Goal: Task Accomplishment & Management: Complete application form

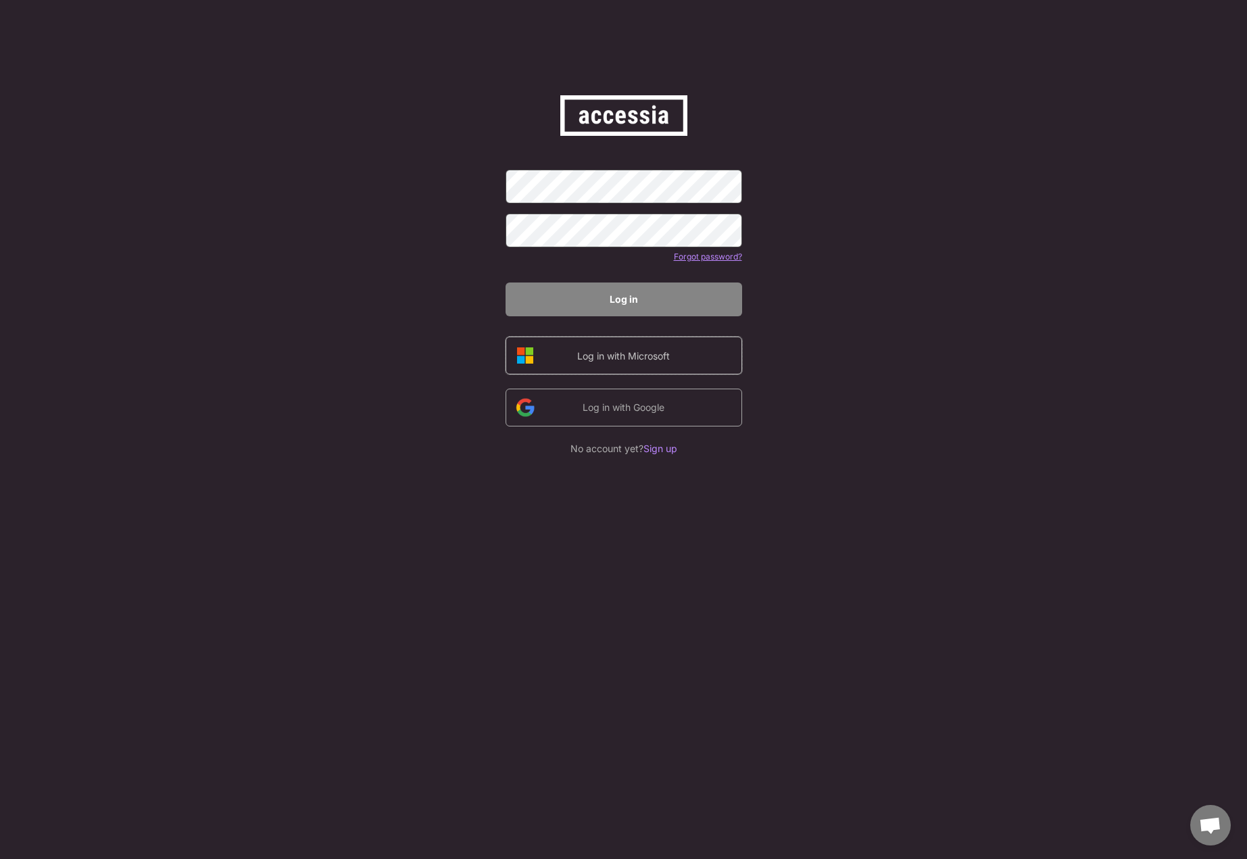
click at [637, 350] on div "Log in with Microsoft" at bounding box center [623, 356] width 114 height 14
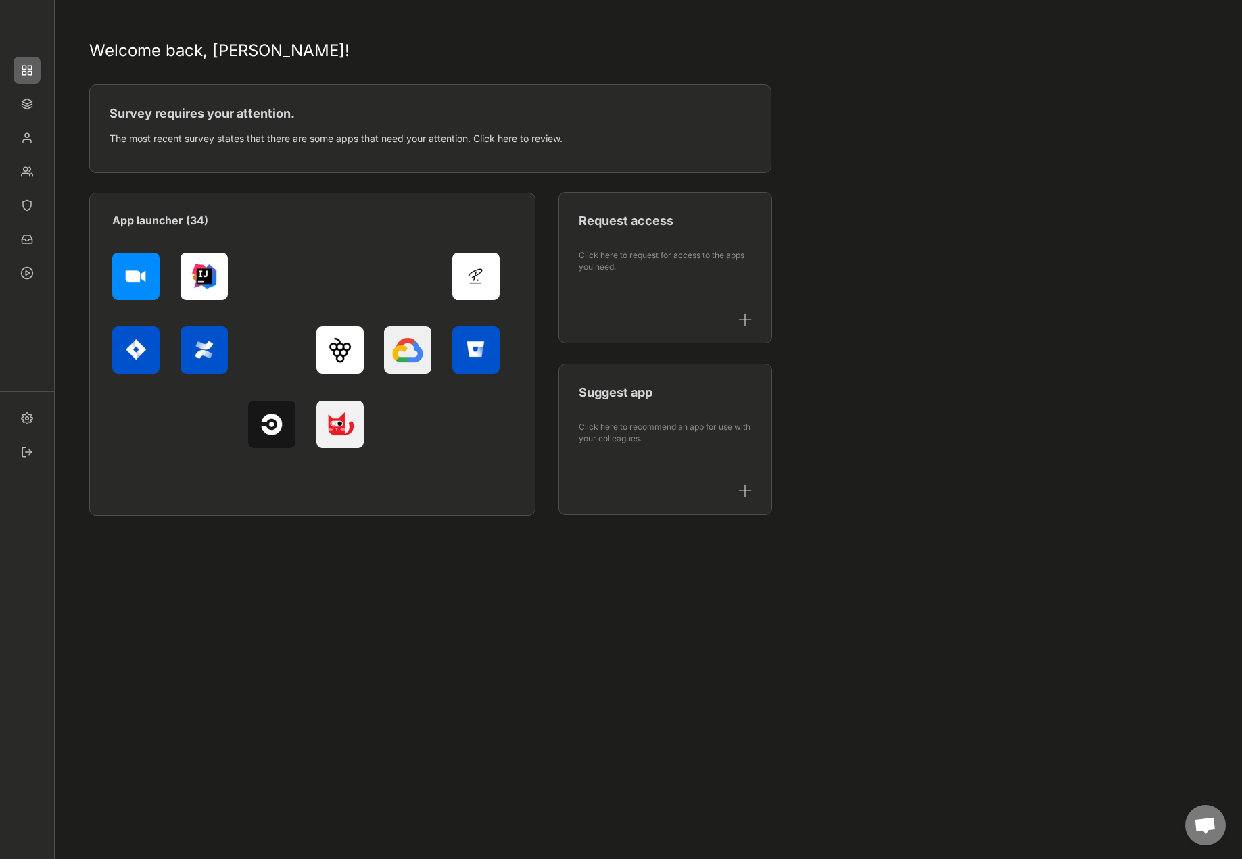
drag, startPoint x: 890, startPoint y: 438, endPoint x: 863, endPoint y: 434, distance: 27.3
drag, startPoint x: 880, startPoint y: 429, endPoint x: 884, endPoint y: 423, distance: 7.3
drag, startPoint x: 887, startPoint y: 429, endPoint x: 942, endPoint y: 412, distance: 57.3
drag, startPoint x: 942, startPoint y: 412, endPoint x: 581, endPoint y: 251, distance: 394.9
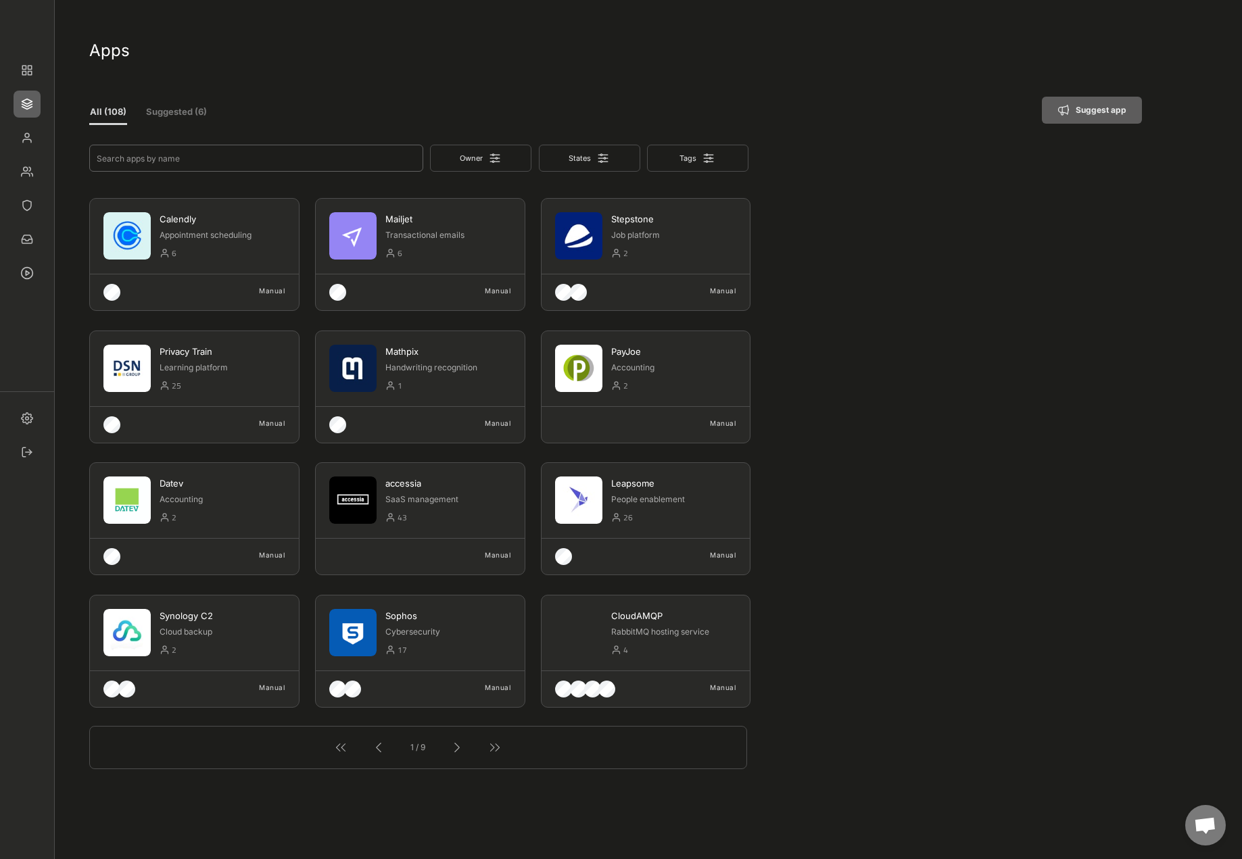
click at [293, 161] on input "input" at bounding box center [256, 158] width 334 height 27
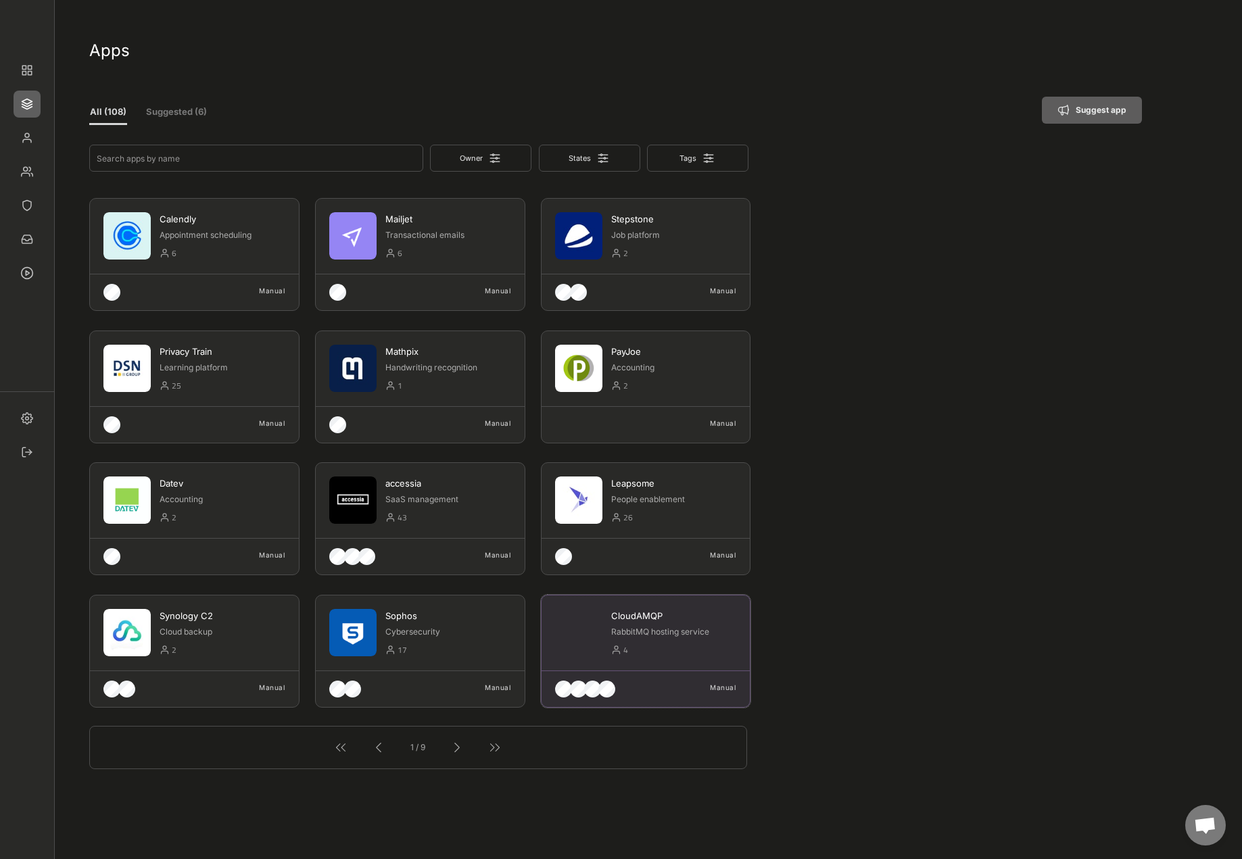
click at [656, 648] on div "4" at bounding box center [679, 651] width 113 height 16
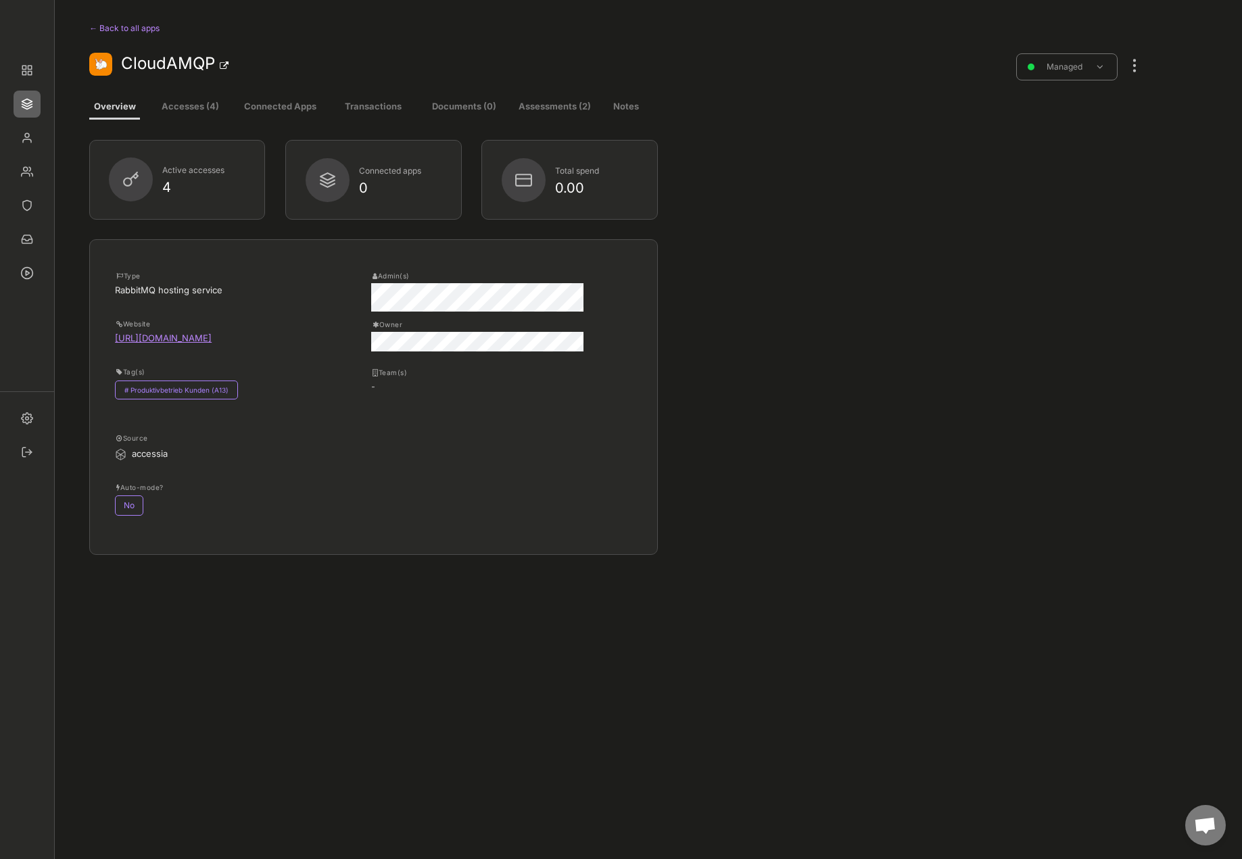
click at [687, 727] on div "Active accesses 4 Connected apps 0 Total spend 0.00 Type RabbitMQ hosting servi…" at bounding box center [616, 490] width 1054 height 741
click at [925, 198] on div "Active accesses 4 Connected apps 0 Total spend 0.00" at bounding box center [616, 189] width 1054 height 99
click at [191, 106] on button "Accesses (4)" at bounding box center [190, 107] width 78 height 24
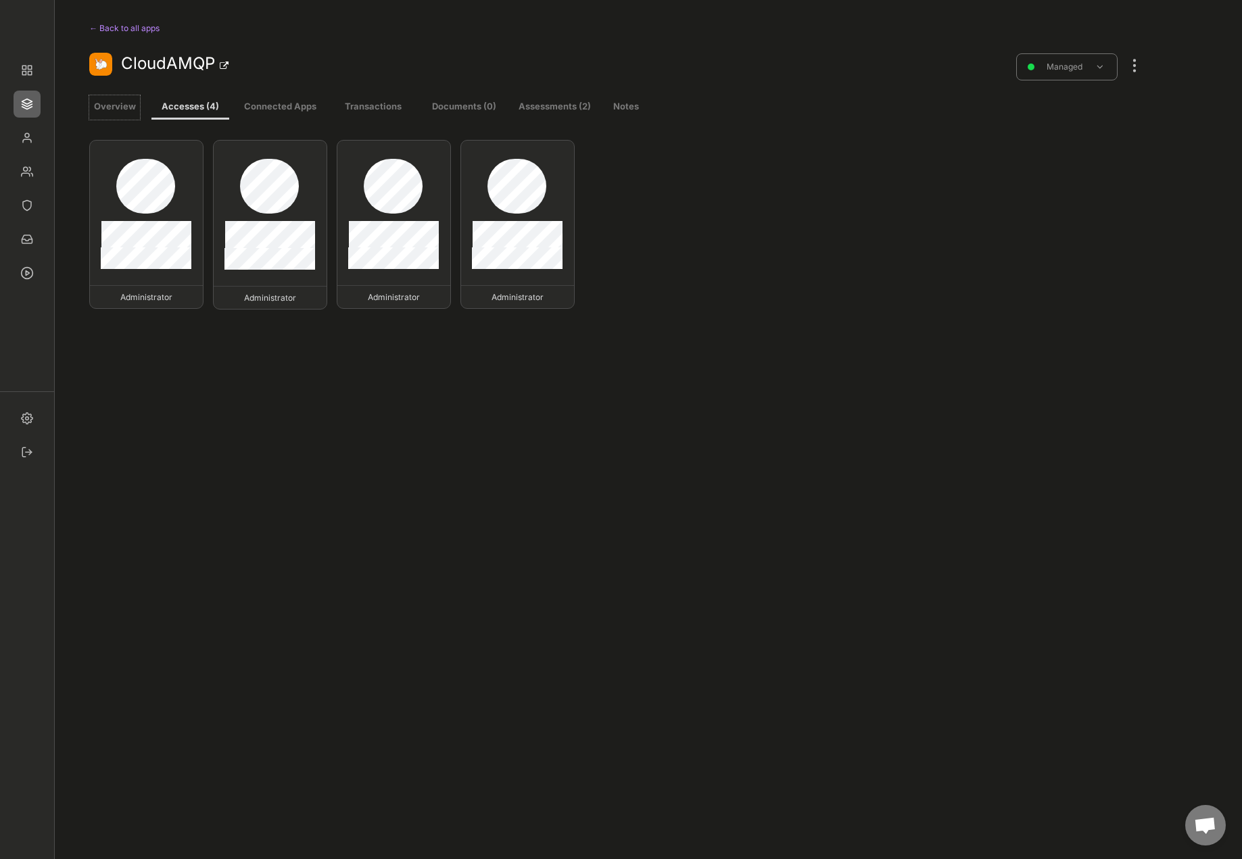
click at [122, 101] on button "Overview" at bounding box center [114, 107] width 51 height 24
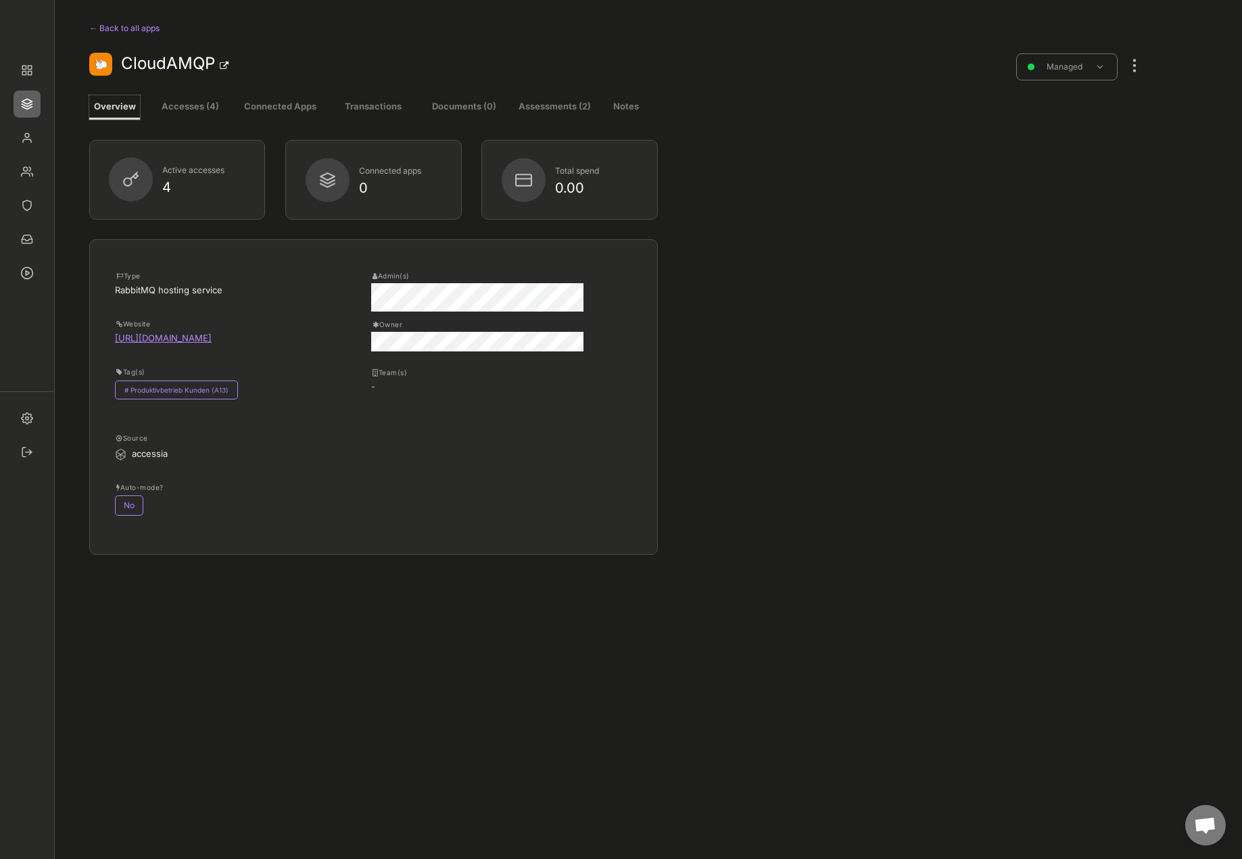
click at [1141, 65] on div at bounding box center [1134, 59] width 18 height 30
click at [1087, 256] on div "Log an assessment" at bounding box center [1060, 260] width 91 height 12
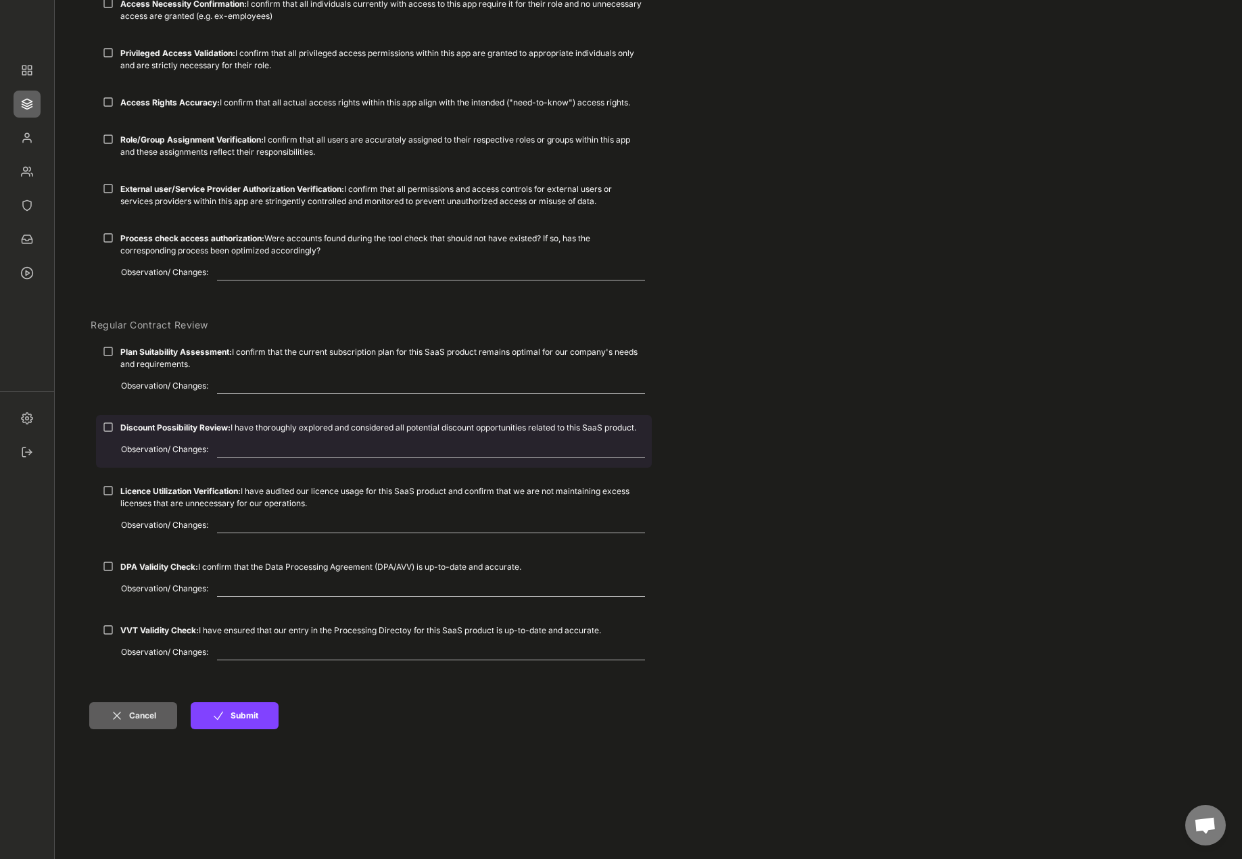
scroll to position [135, 0]
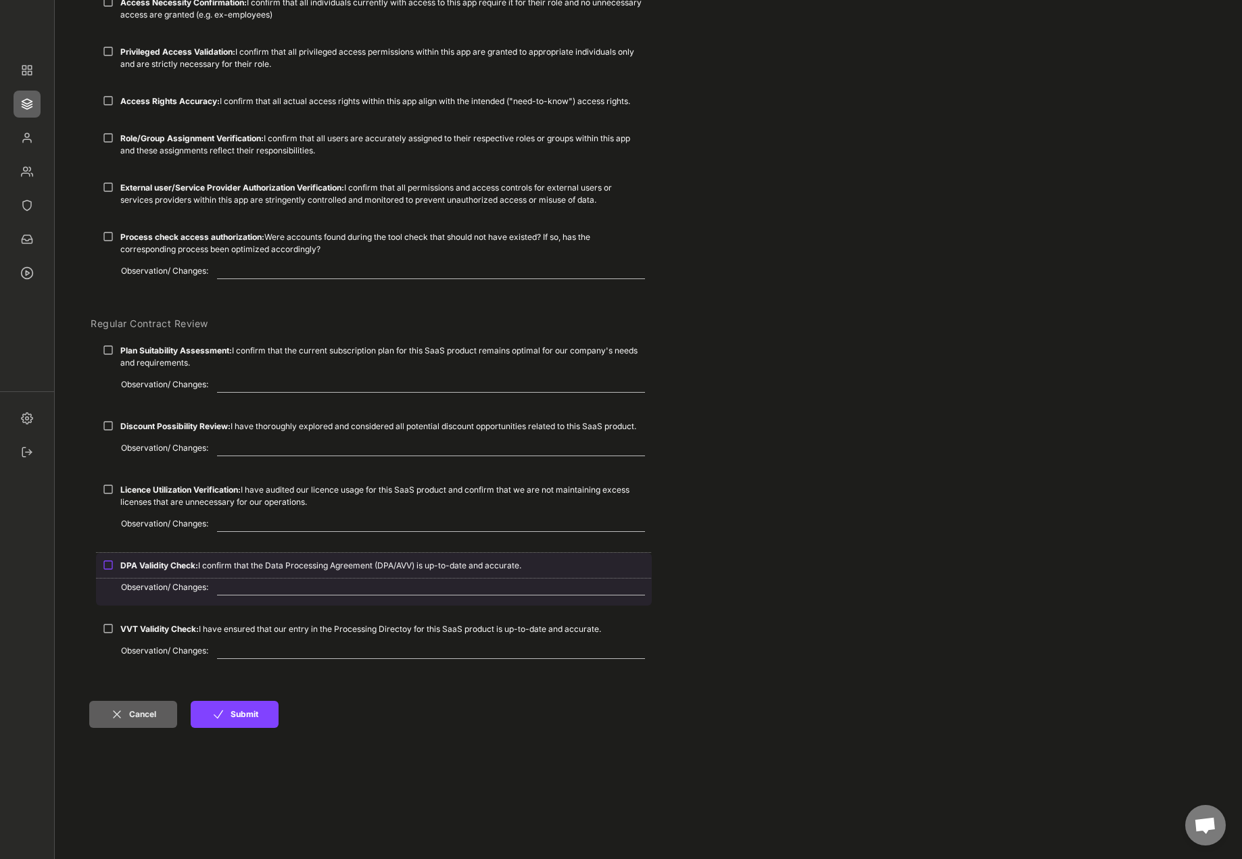
click at [117, 560] on div "DPA Validity Check: I confirm that the Data Processing Agreement (DPA/AVV) is u…" at bounding box center [374, 565] width 556 height 25
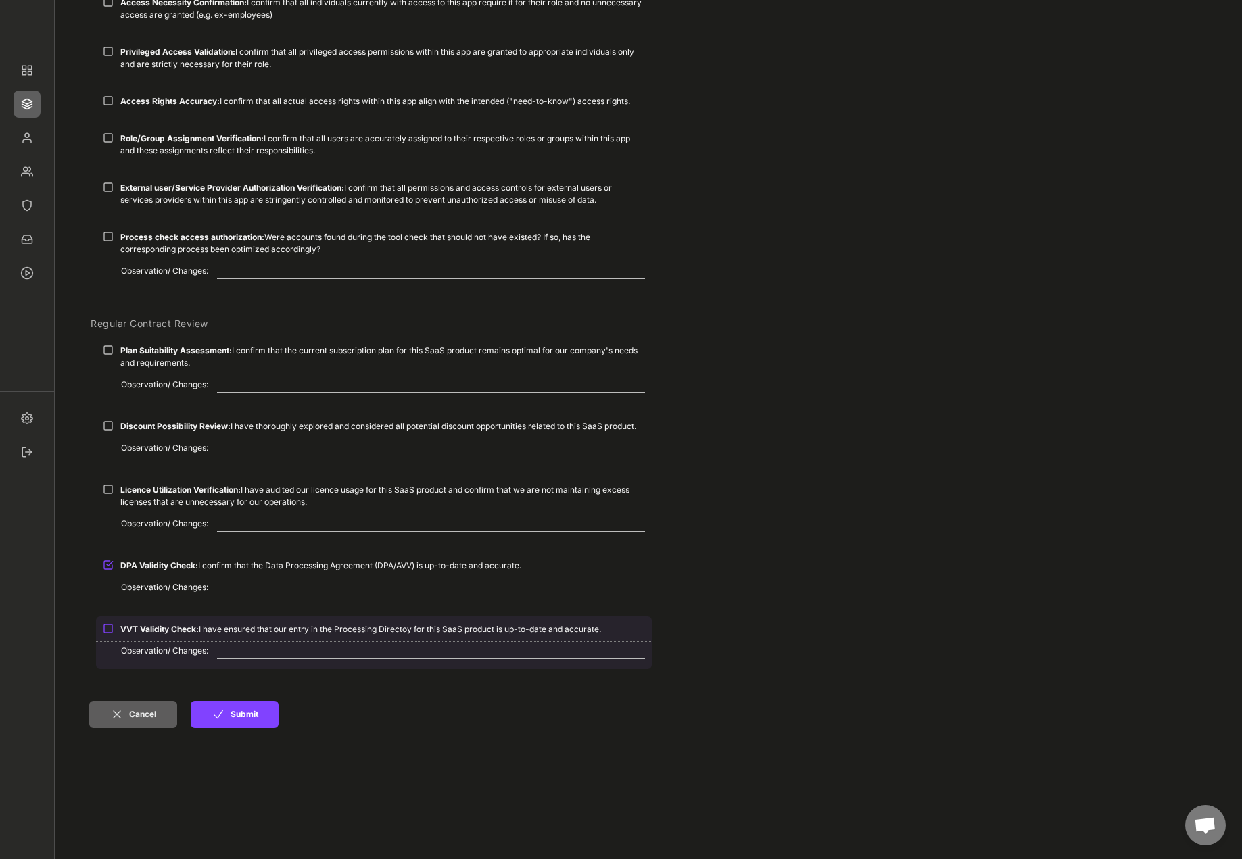
click at [105, 621] on div "VVT Validity Check: I have ensured that our entry in the Processing Directoy fo…" at bounding box center [374, 628] width 556 height 25
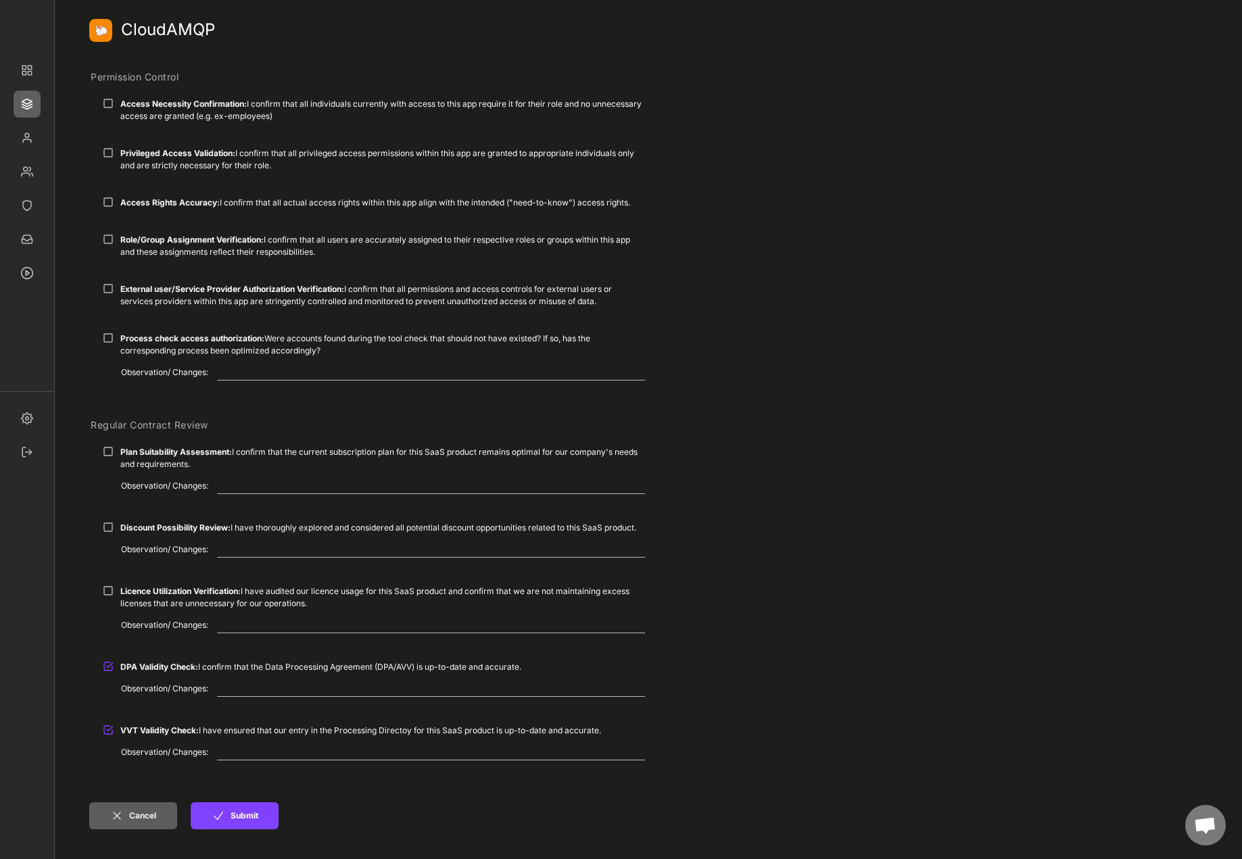
scroll to position [0, 0]
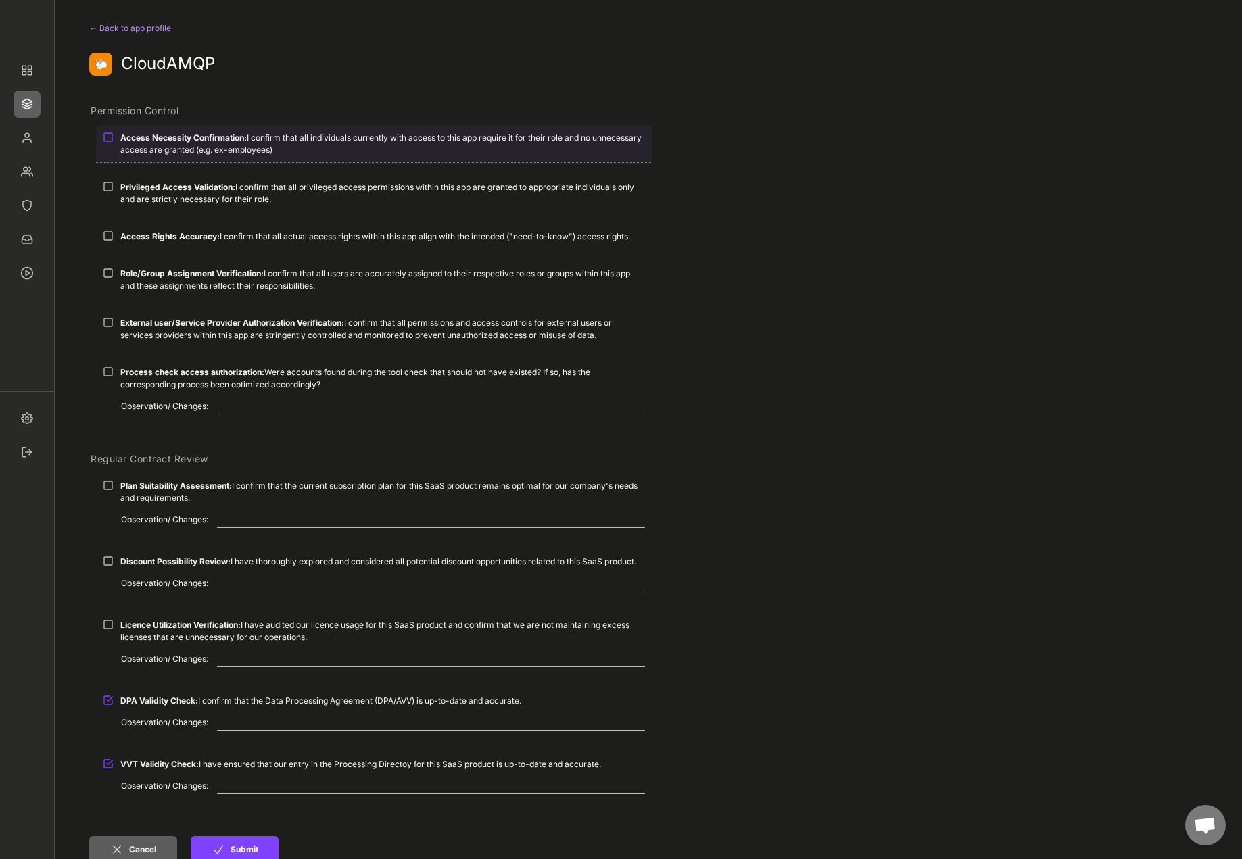
click at [193, 153] on div "Access Necessity Confirmation: I confirm that all individuals currently with ac…" at bounding box center [382, 144] width 525 height 24
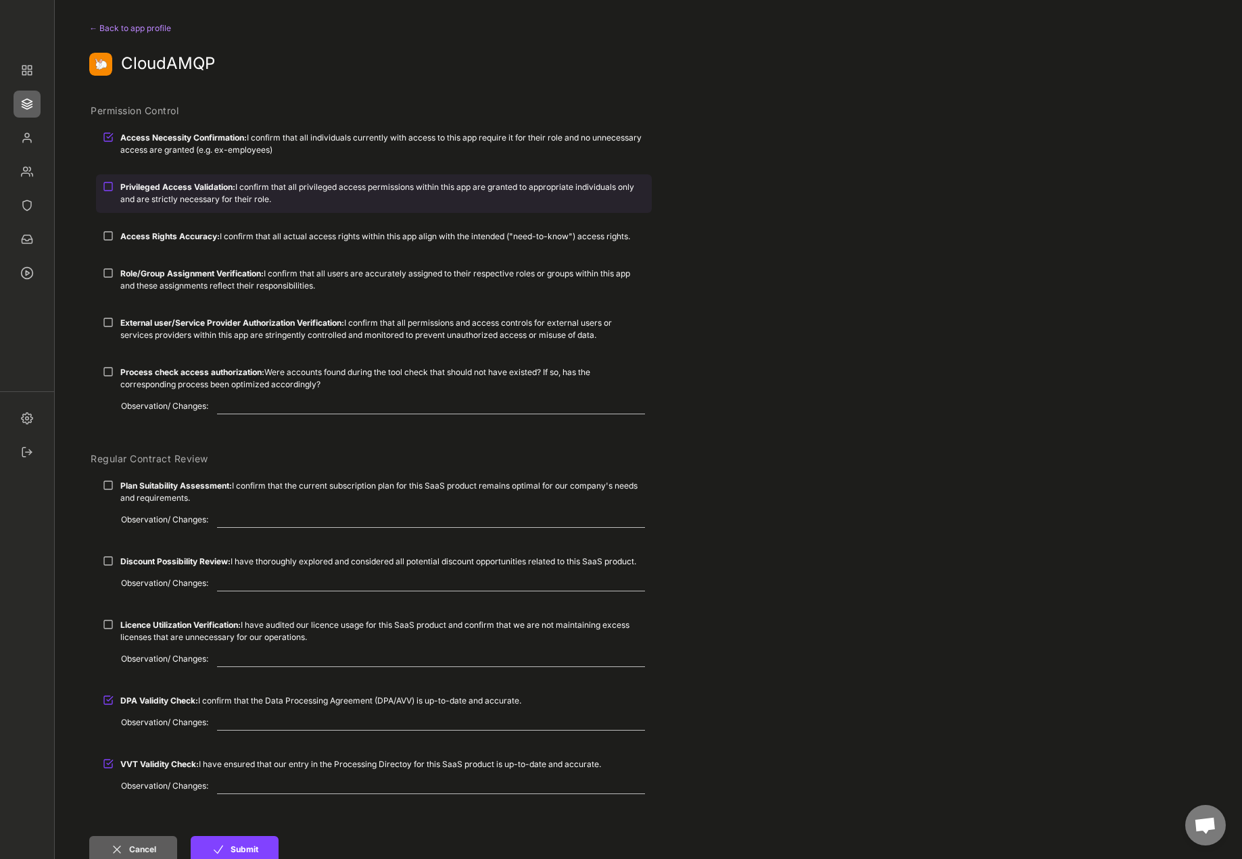
click at [212, 195] on div "Privileged Access Validation: I confirm that all privileged access permissions …" at bounding box center [382, 193] width 525 height 24
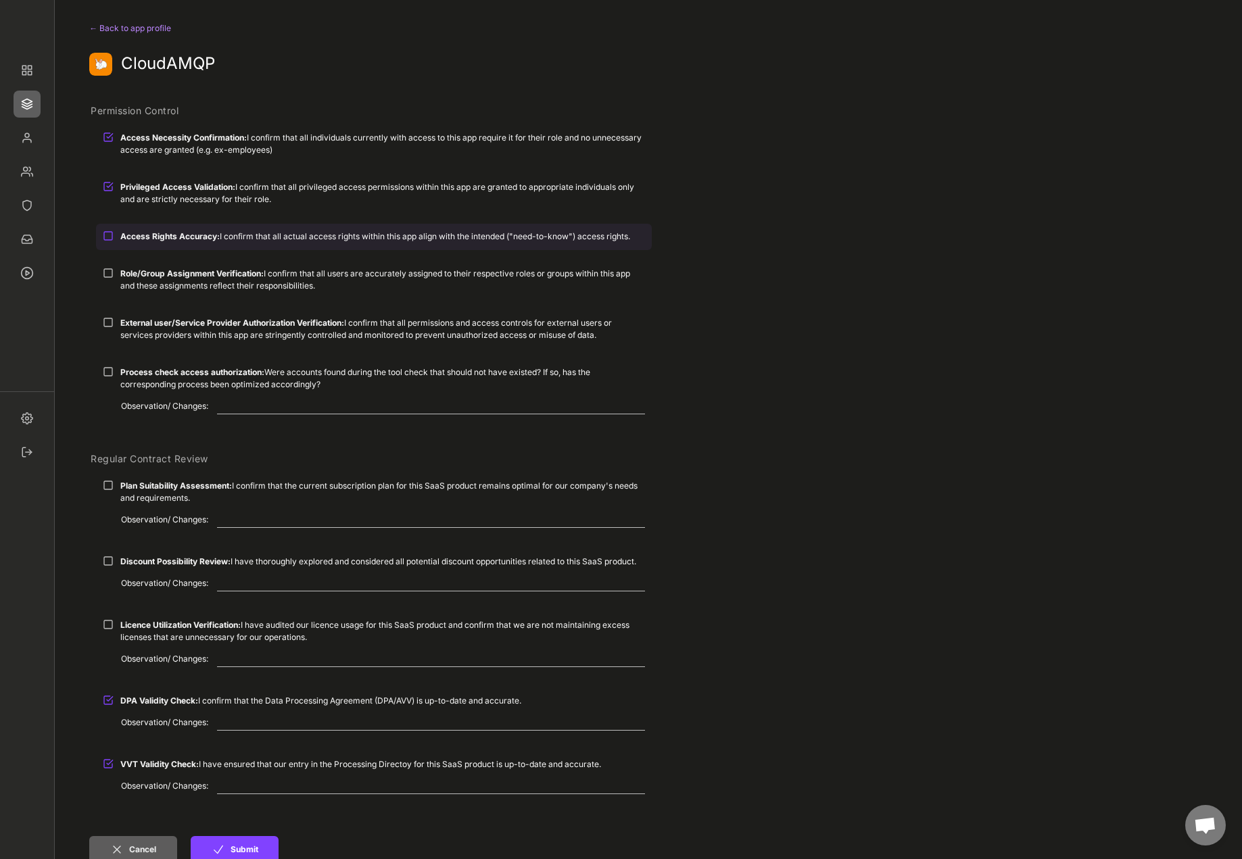
click at [246, 245] on div "Access Rights Accuracy: I confirm that all actual access rights within this app…" at bounding box center [374, 236] width 556 height 25
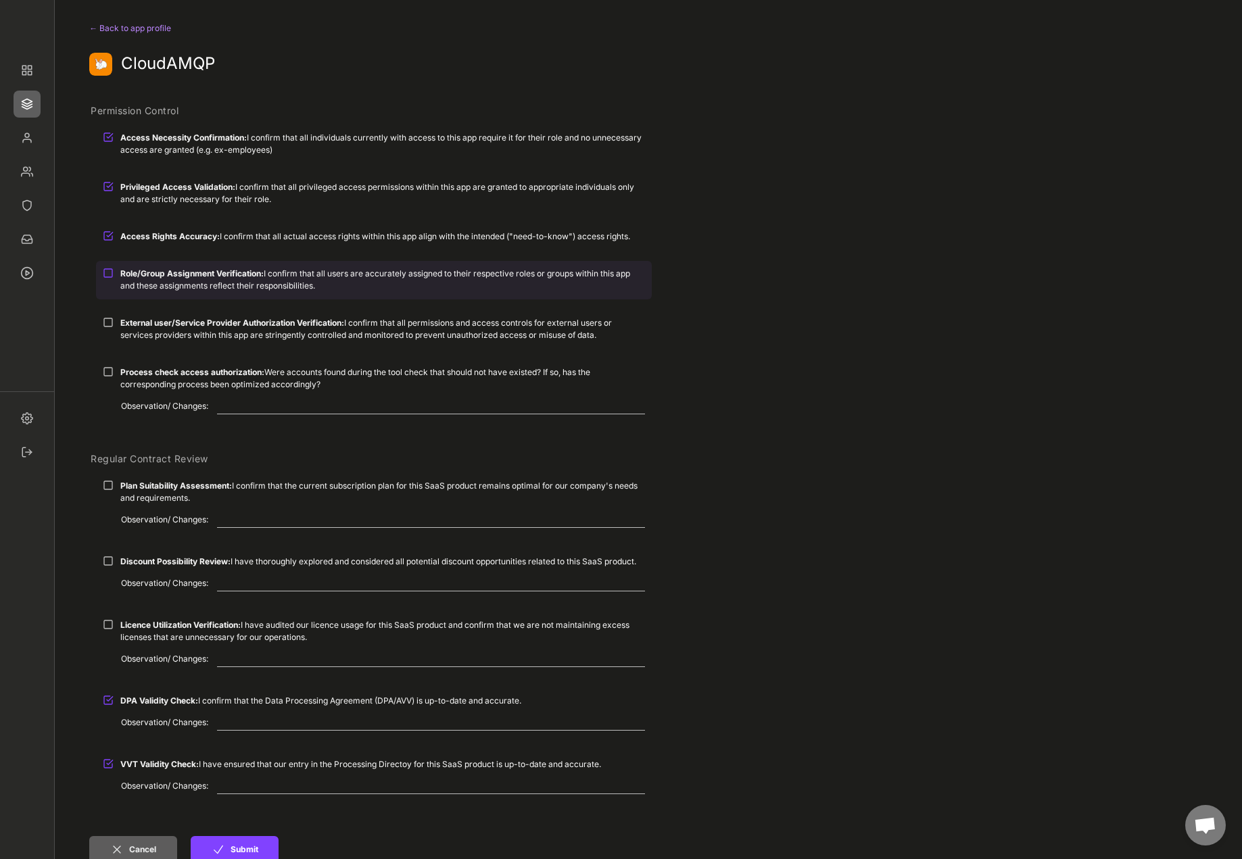
click at [224, 269] on strong "Role/Group Assignment Verification:" at bounding box center [191, 273] width 143 height 10
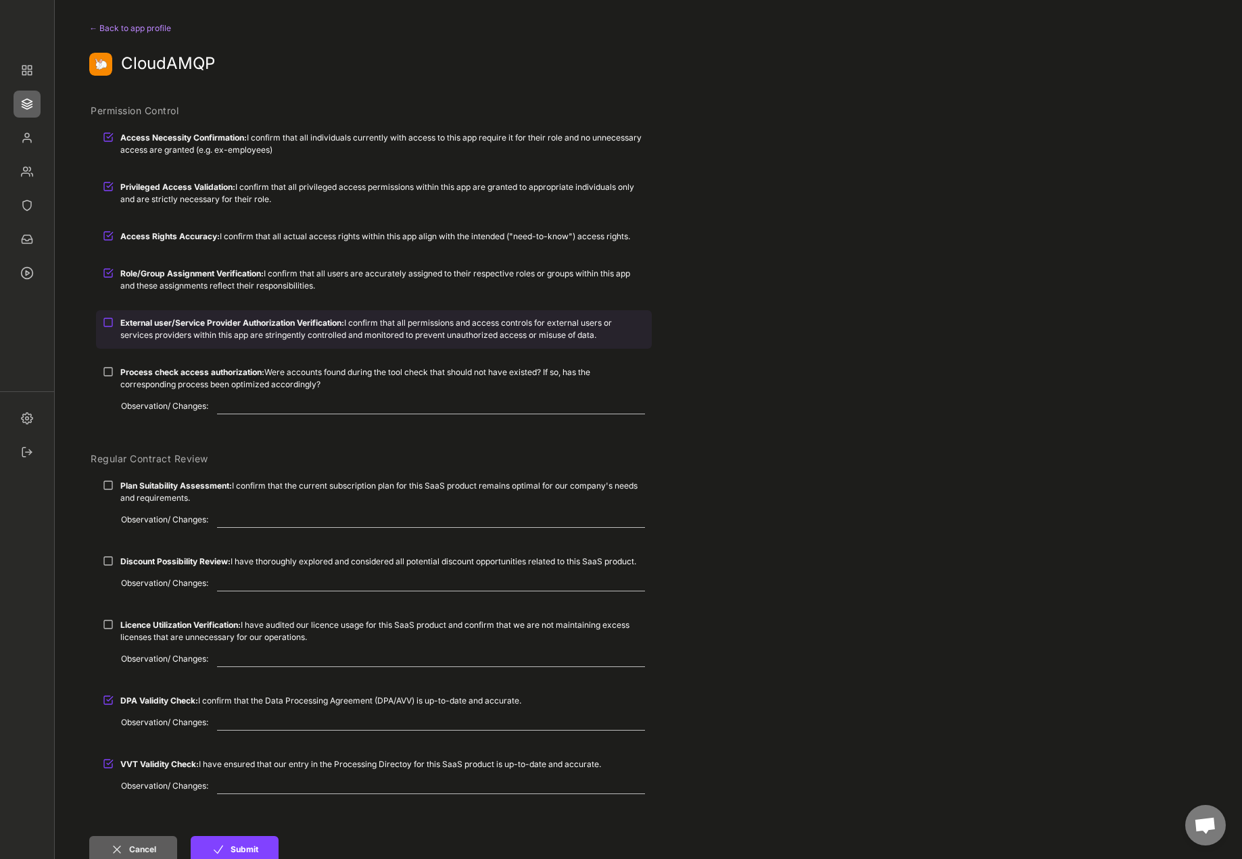
click at [357, 322] on div "External user/Service Provider Authorization Verification: I confirm that all p…" at bounding box center [382, 329] width 525 height 24
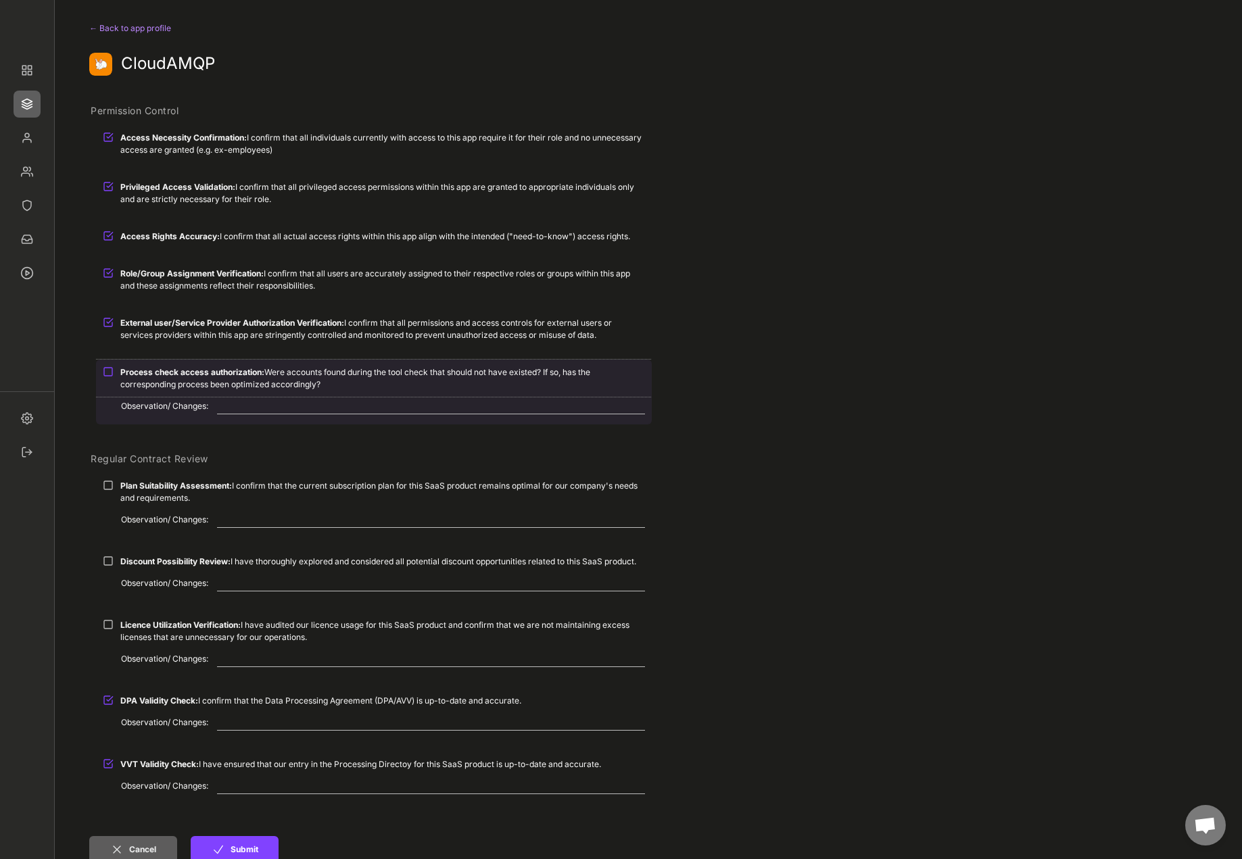
click at [201, 373] on strong "Process check access authorization:" at bounding box center [192, 372] width 144 height 10
click at [247, 404] on textarea at bounding box center [431, 406] width 428 height 16
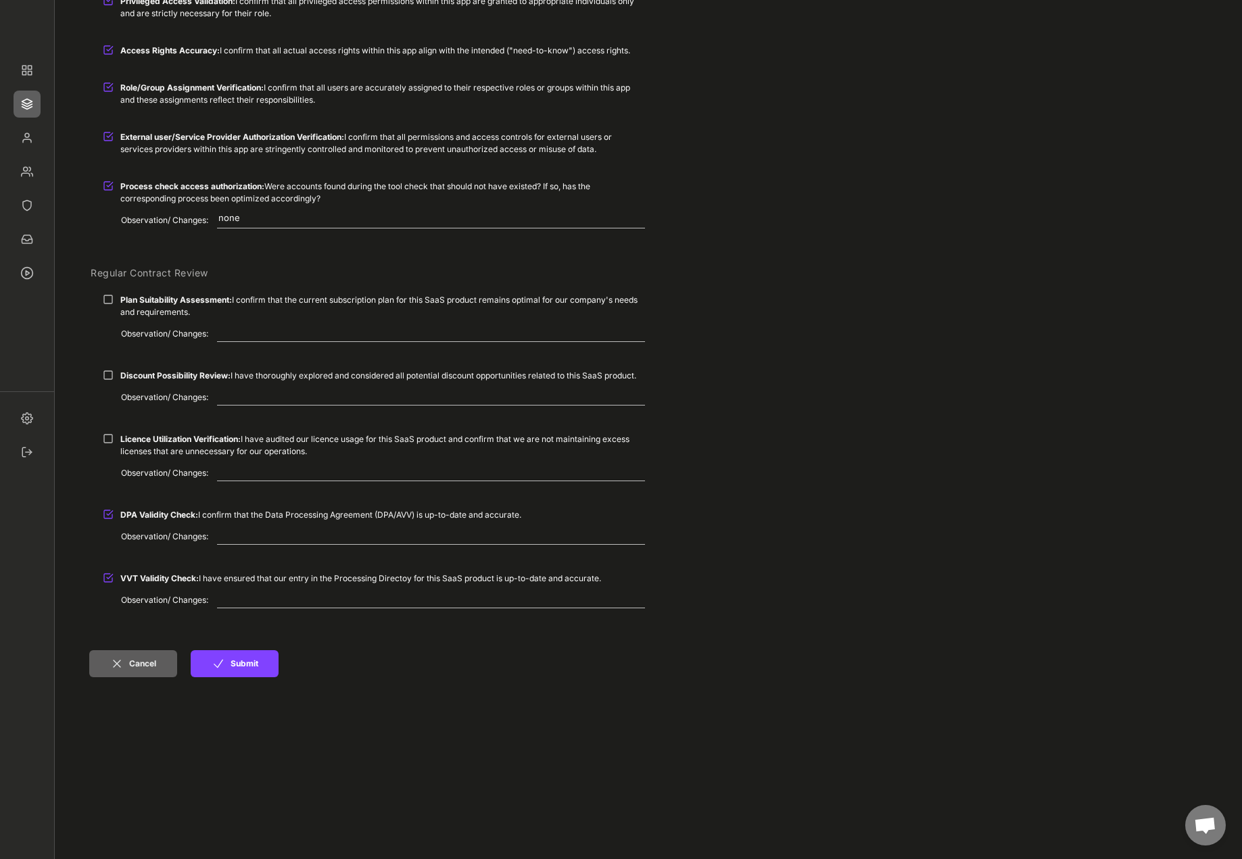
scroll to position [203, 0]
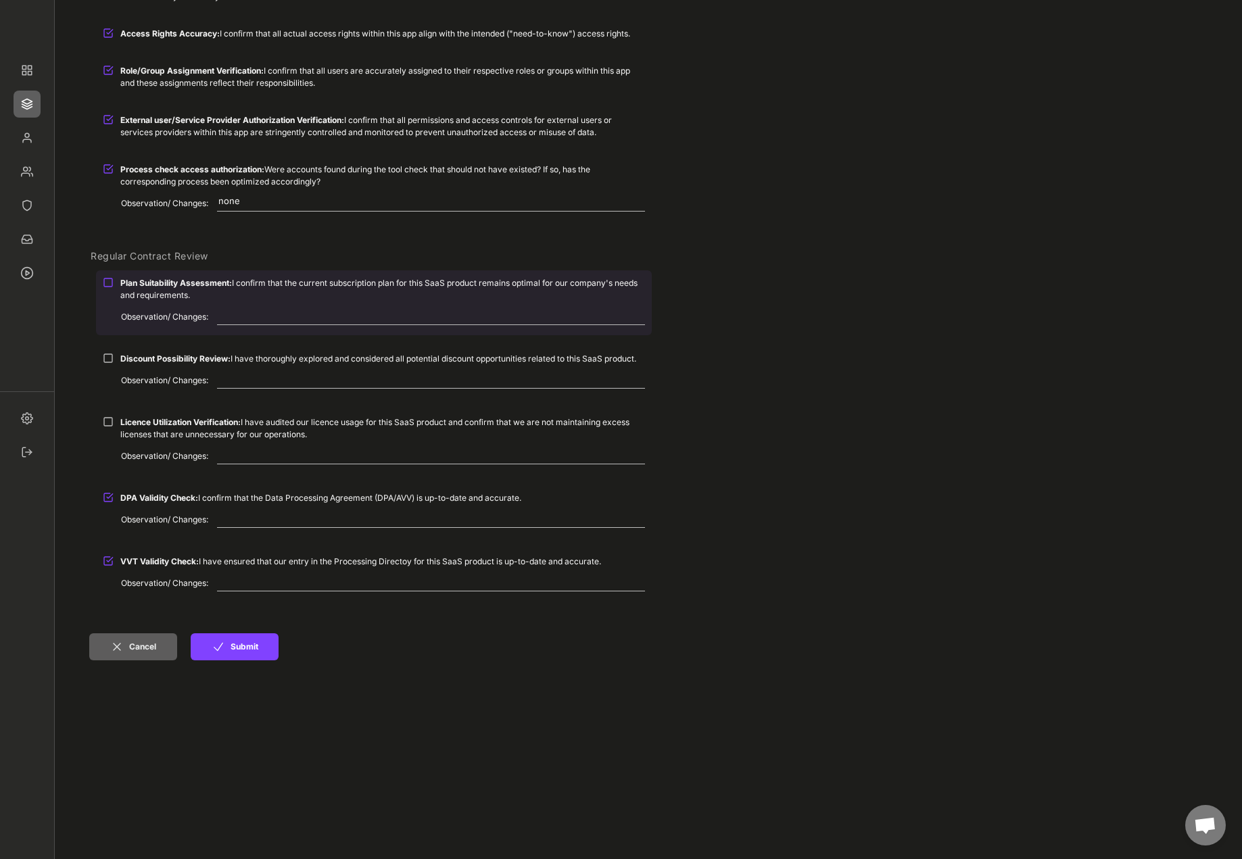
type textarea "none"
click at [245, 301] on div "Plan Suitability Assessment: I confirm that the current subscription plan for t…" at bounding box center [382, 289] width 525 height 24
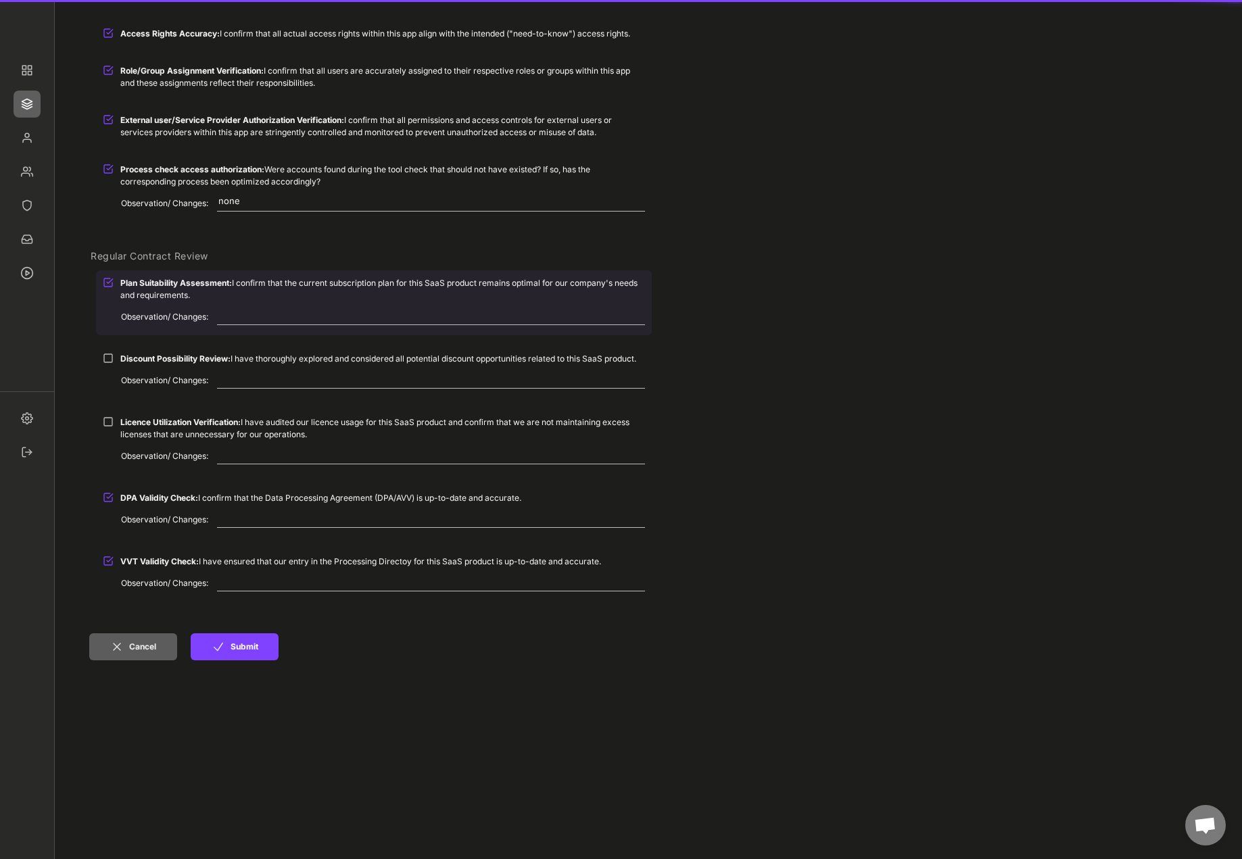
click at [248, 314] on textarea at bounding box center [431, 317] width 428 height 16
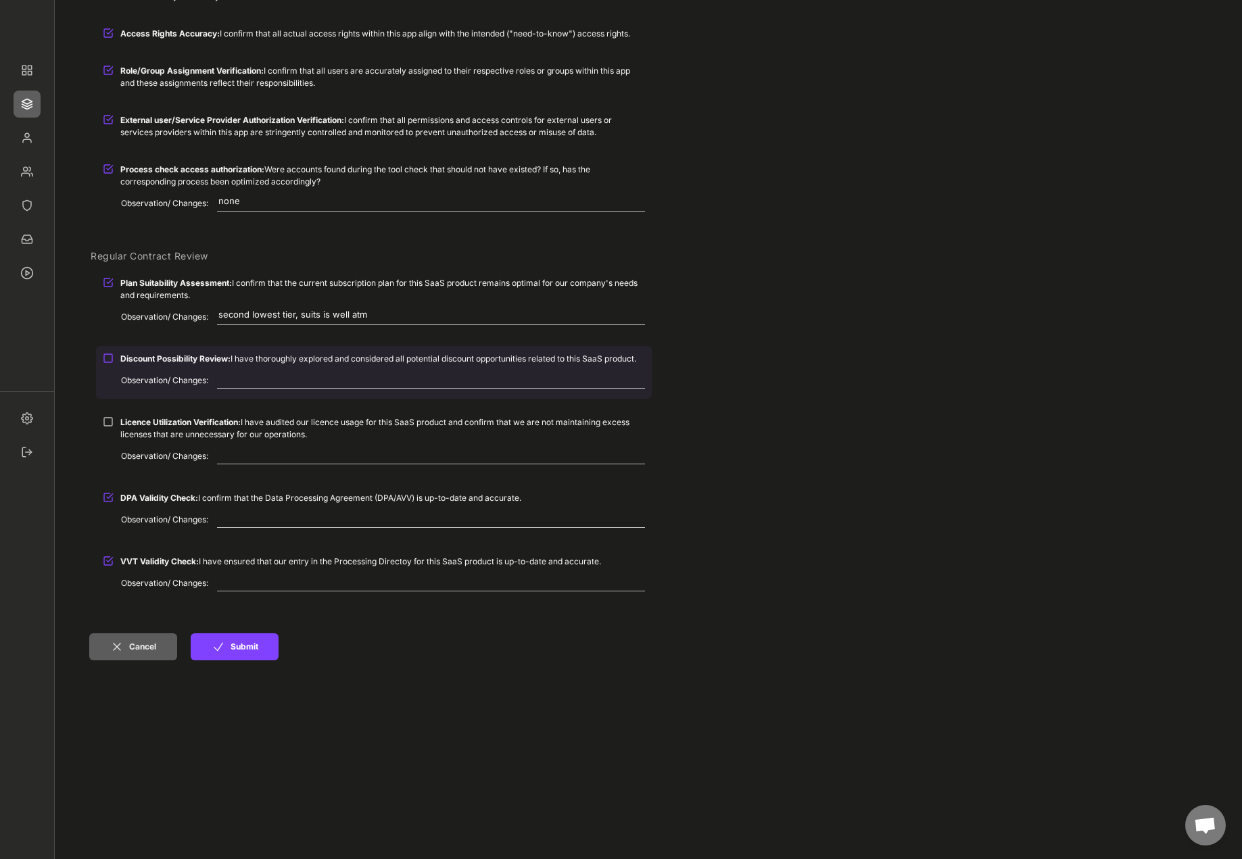
type textarea "second lowest tier, suits is well atm"
click at [114, 356] on div "Discount Possibility Review: I have thoroughly explored and considered all pote…" at bounding box center [374, 358] width 556 height 25
click at [304, 375] on textarea at bounding box center [431, 380] width 428 height 16
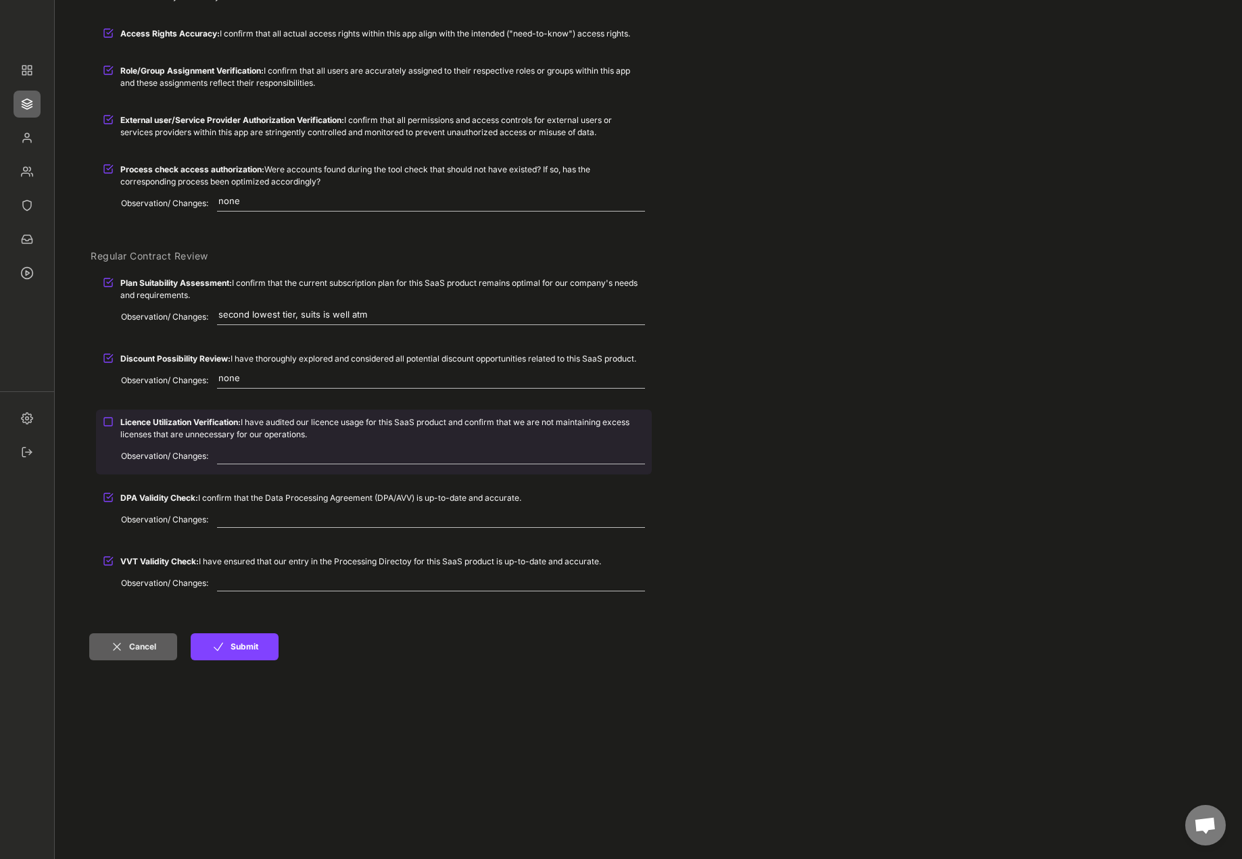
type textarea "none"
click at [297, 441] on div "Licence Utilization Verification: I have audited our licence usage for this Saa…" at bounding box center [374, 428] width 556 height 37
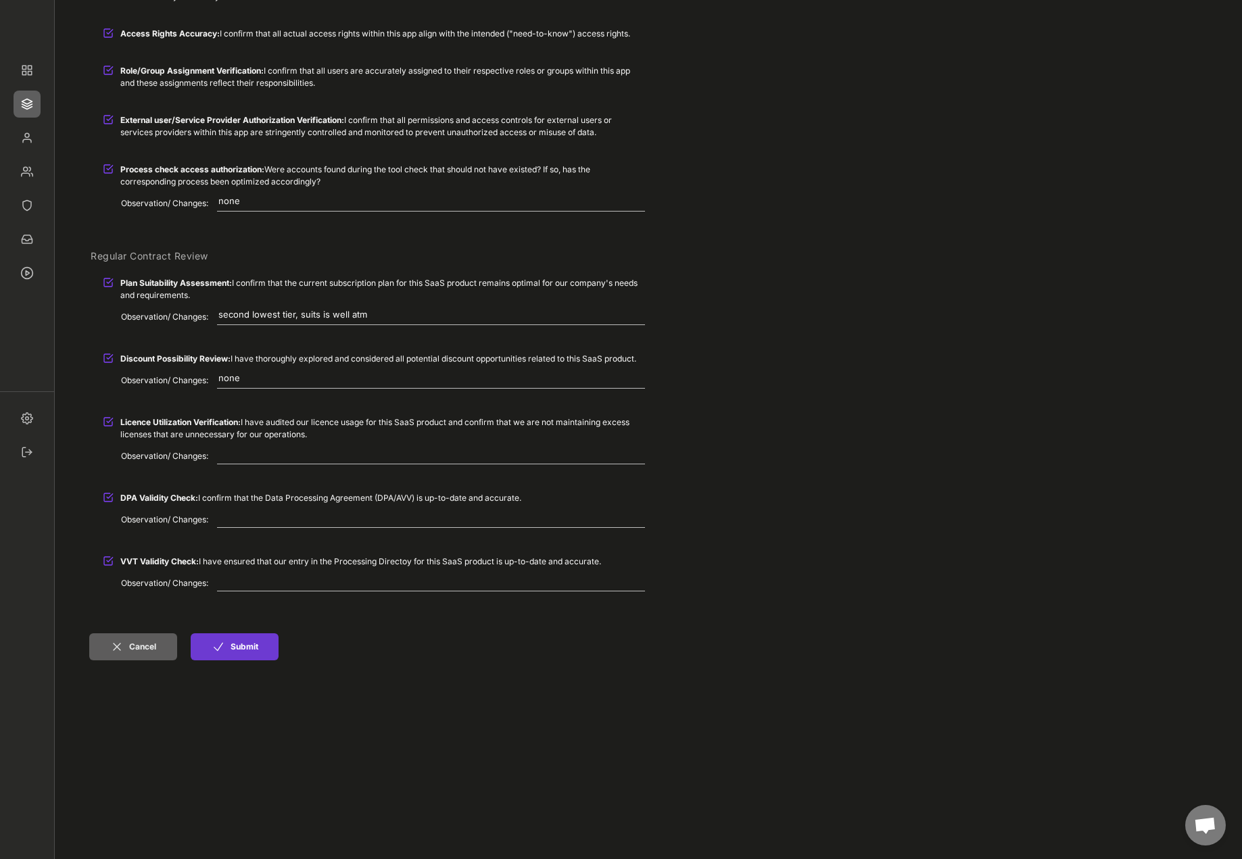
click at [231, 643] on button "Submit" at bounding box center [235, 646] width 88 height 27
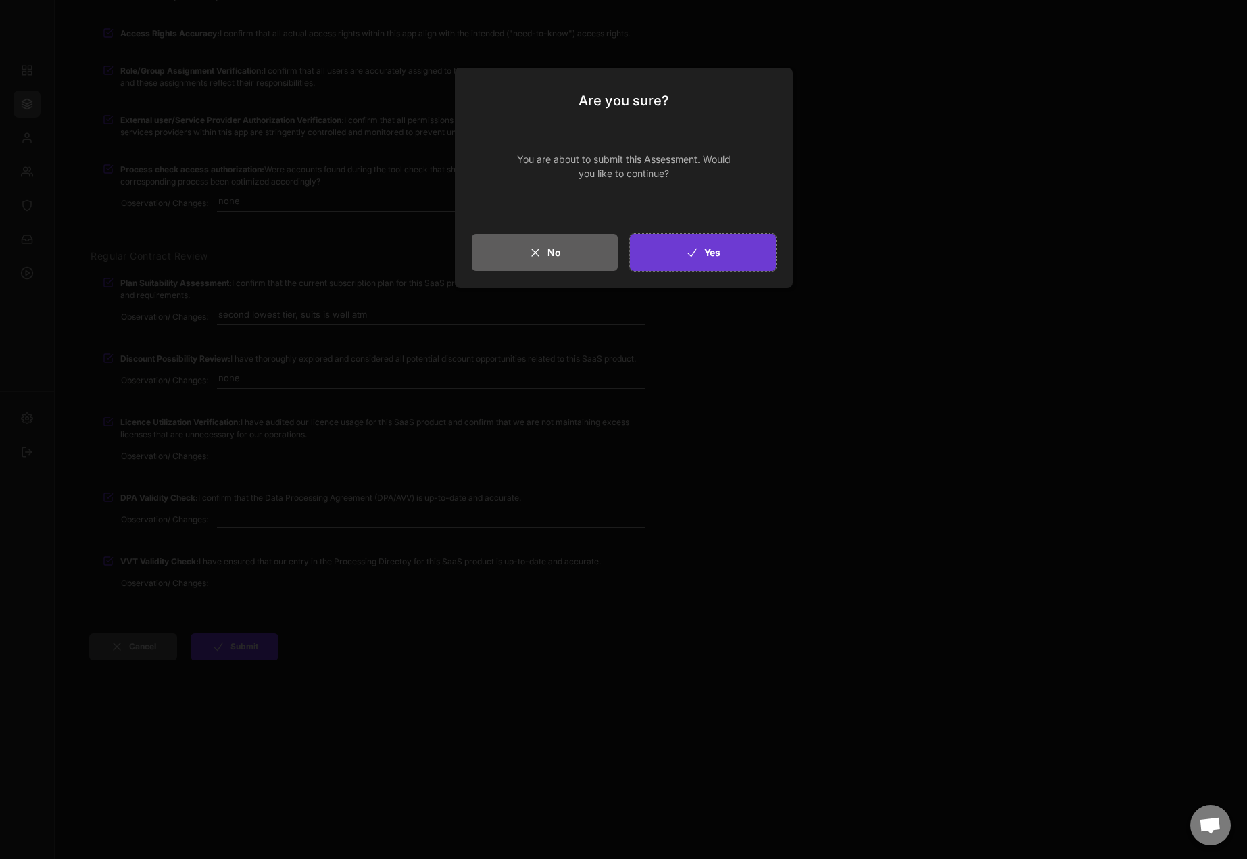
click at [744, 255] on button "Yes" at bounding box center [703, 252] width 146 height 37
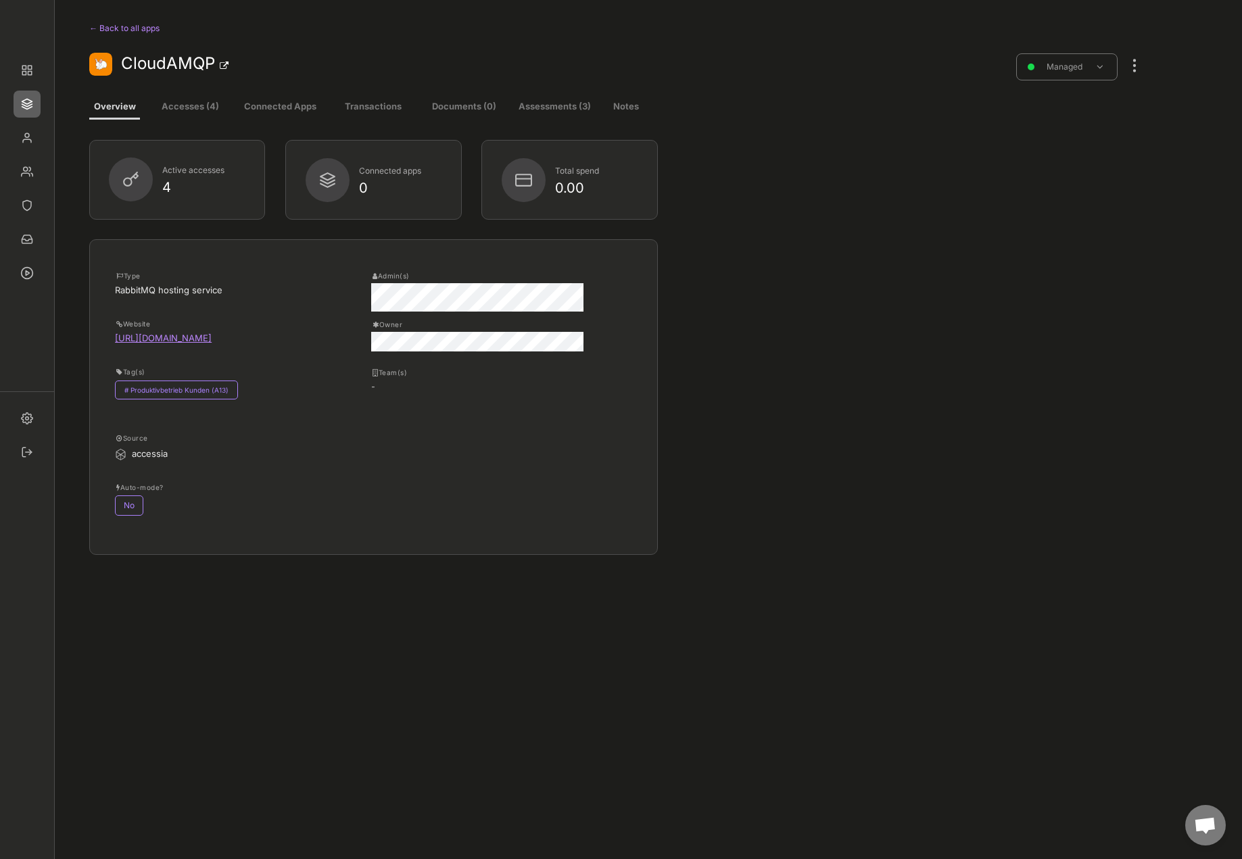
click at [452, 105] on button "Documents (0)" at bounding box center [464, 107] width 74 height 24
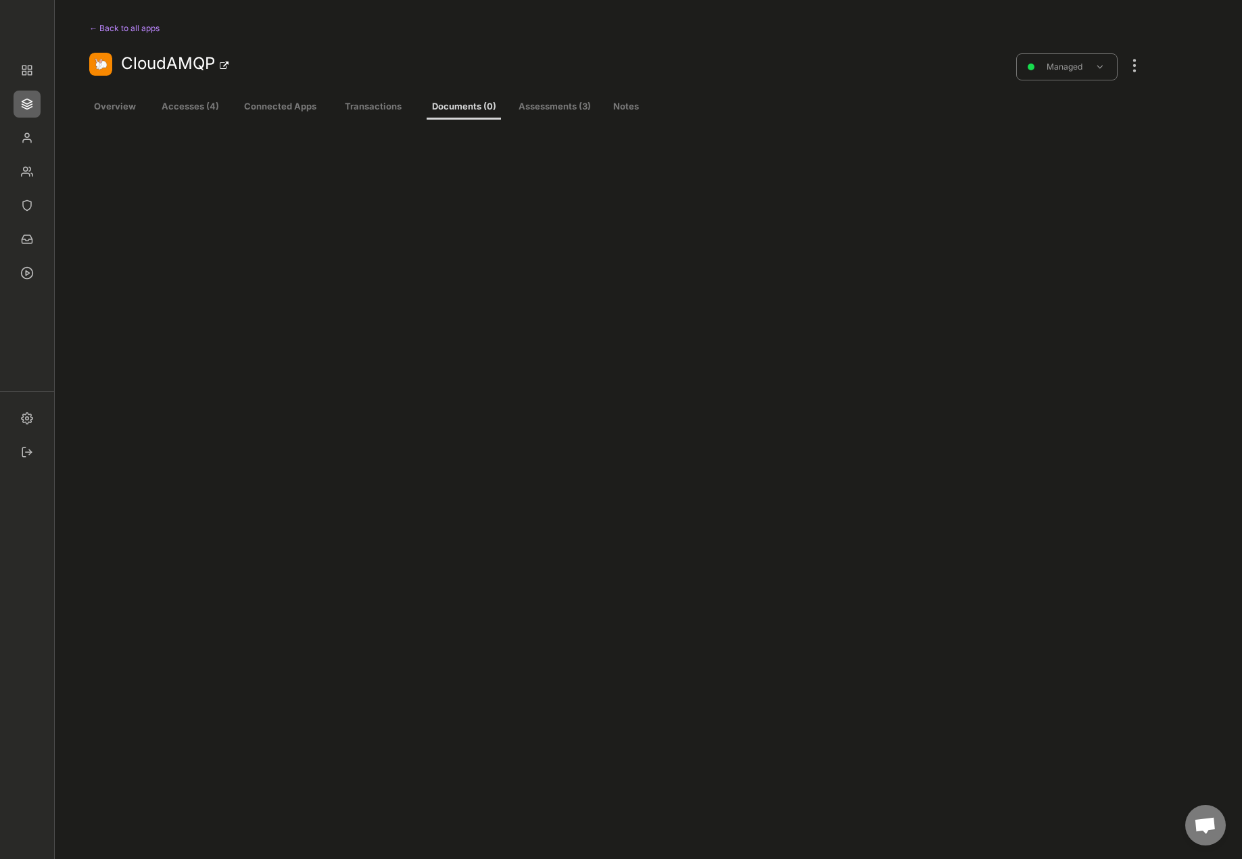
click at [535, 107] on button "Assessments (3)" at bounding box center [554, 107] width 77 height 24
select select ""every_6_months""
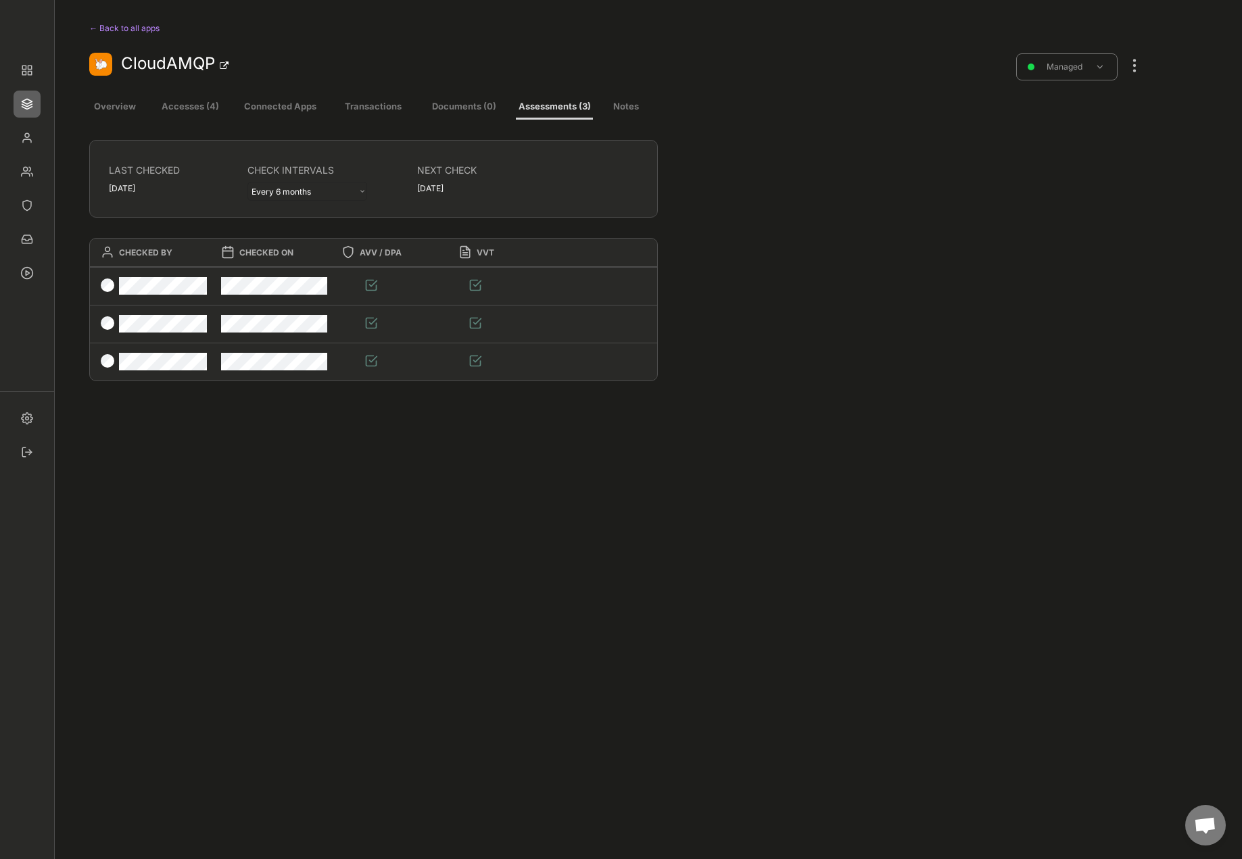
drag, startPoint x: 137, startPoint y: 30, endPoint x: 197, endPoint y: 53, distance: 65.0
click at [137, 29] on div "← Back to all apps" at bounding box center [185, 28] width 192 height 16
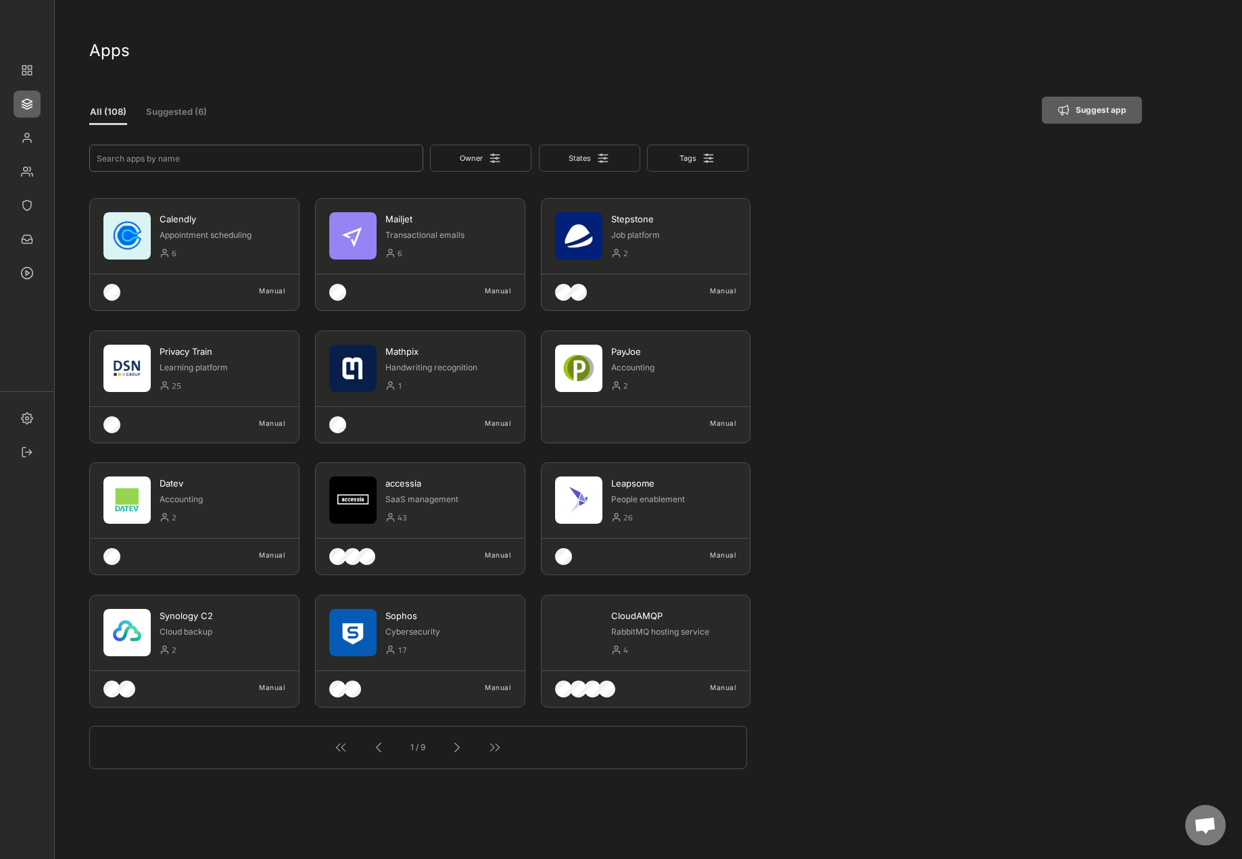
click at [297, 162] on input "input" at bounding box center [256, 158] width 334 height 27
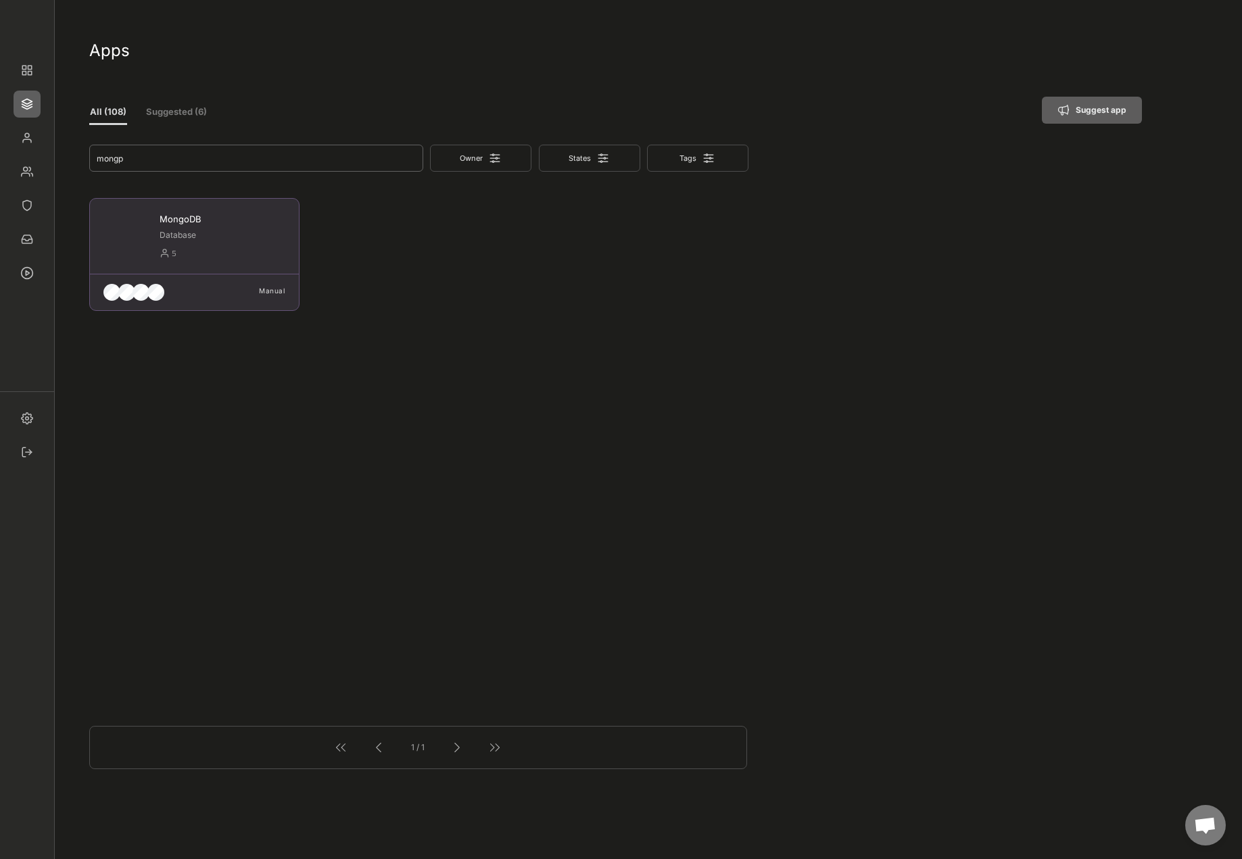
type input "mongp"
click at [197, 262] on div "5" at bounding box center [229, 255] width 114 height 18
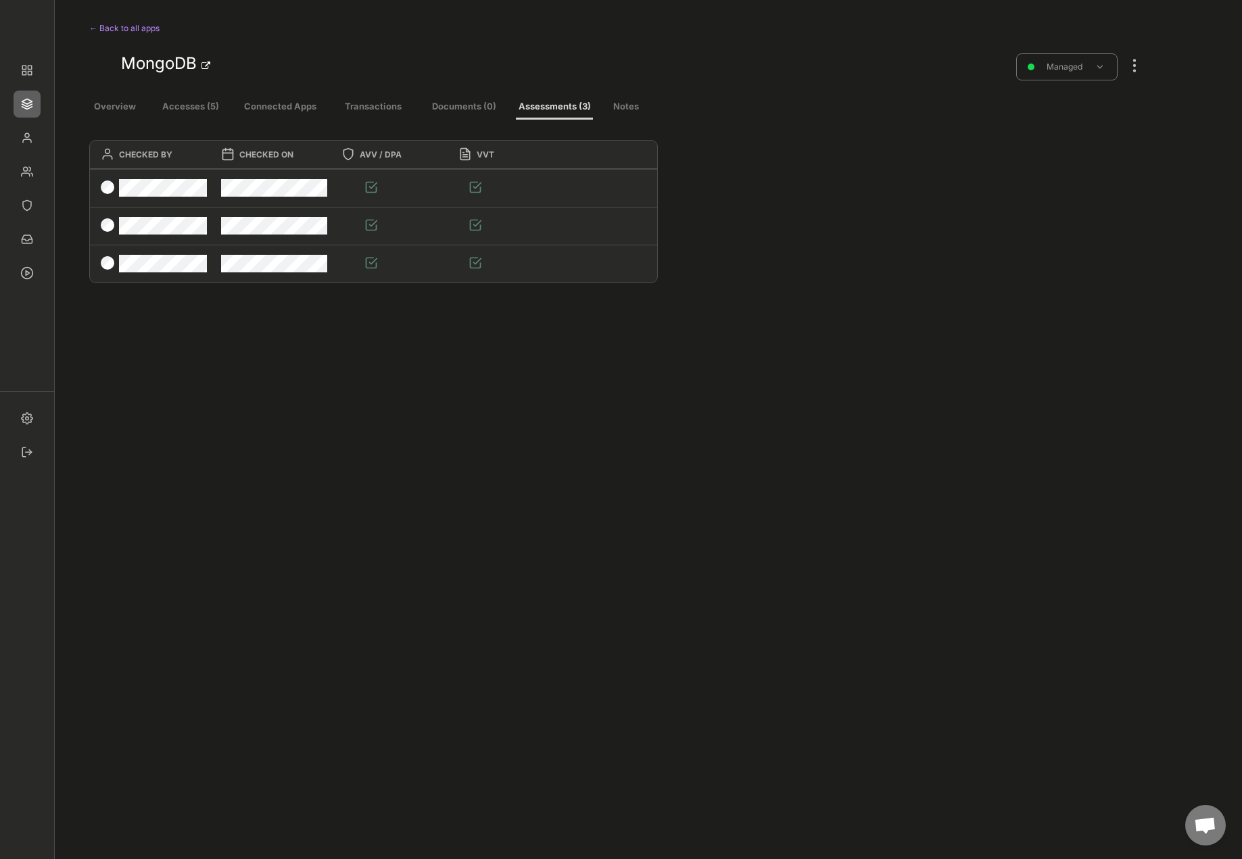
select select ""every_6_months""
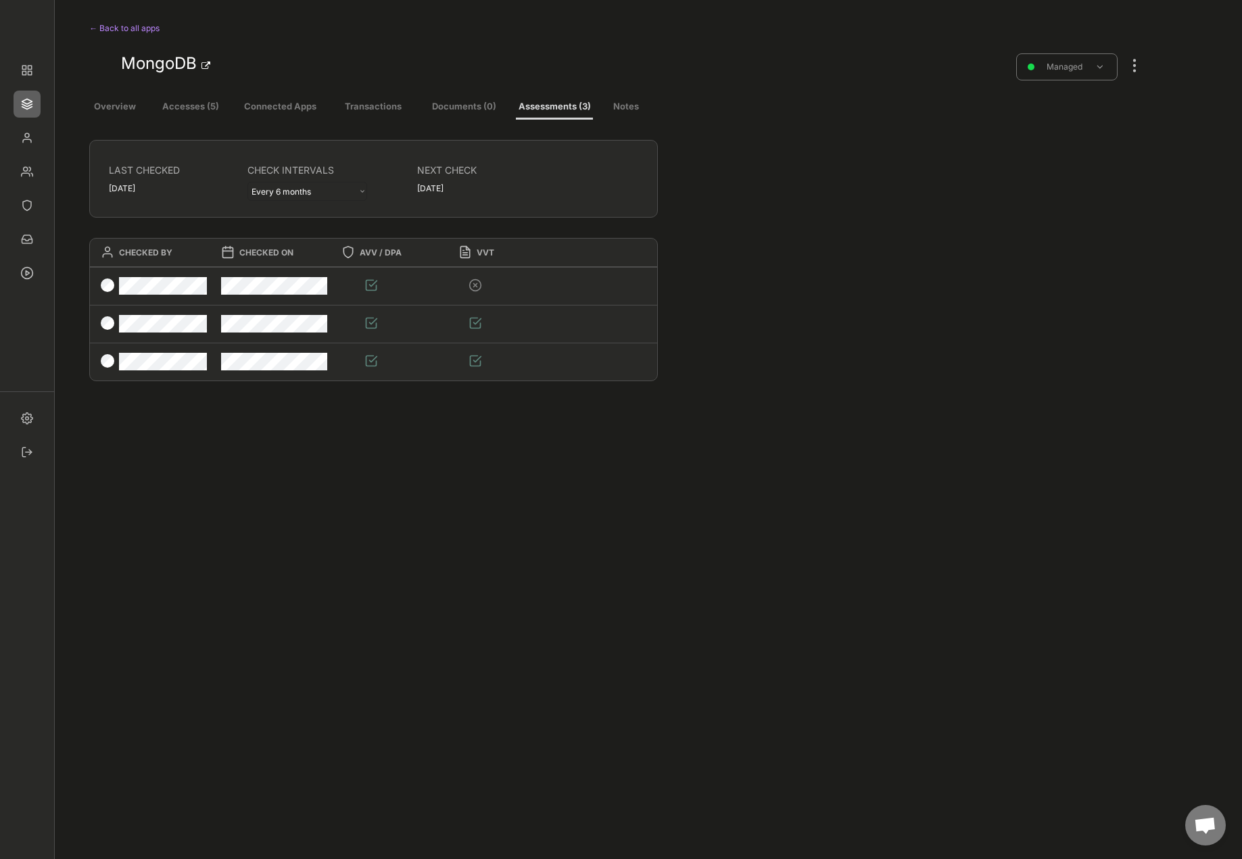
click at [182, 104] on button "Accesses (5)" at bounding box center [190, 107] width 78 height 24
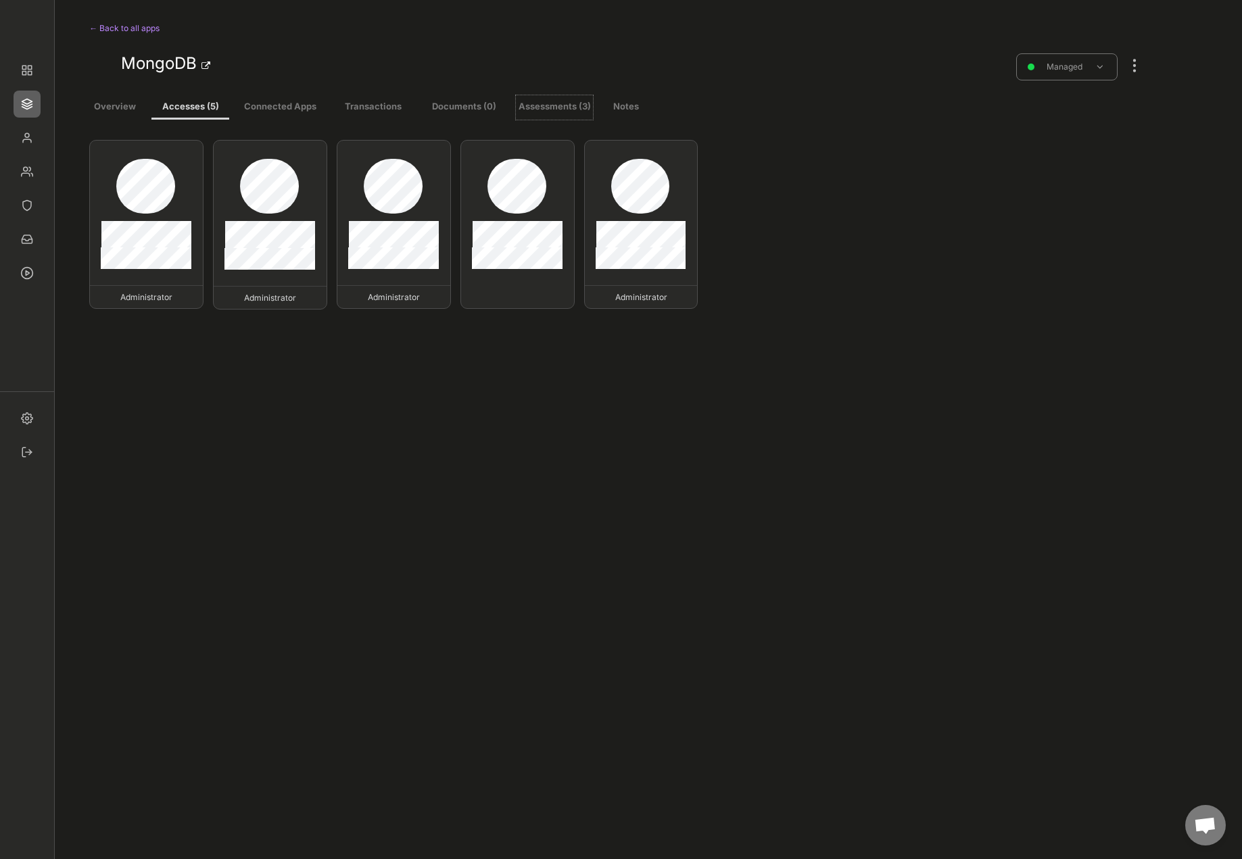
click at [526, 98] on button "Assessments (3)" at bounding box center [554, 107] width 77 height 24
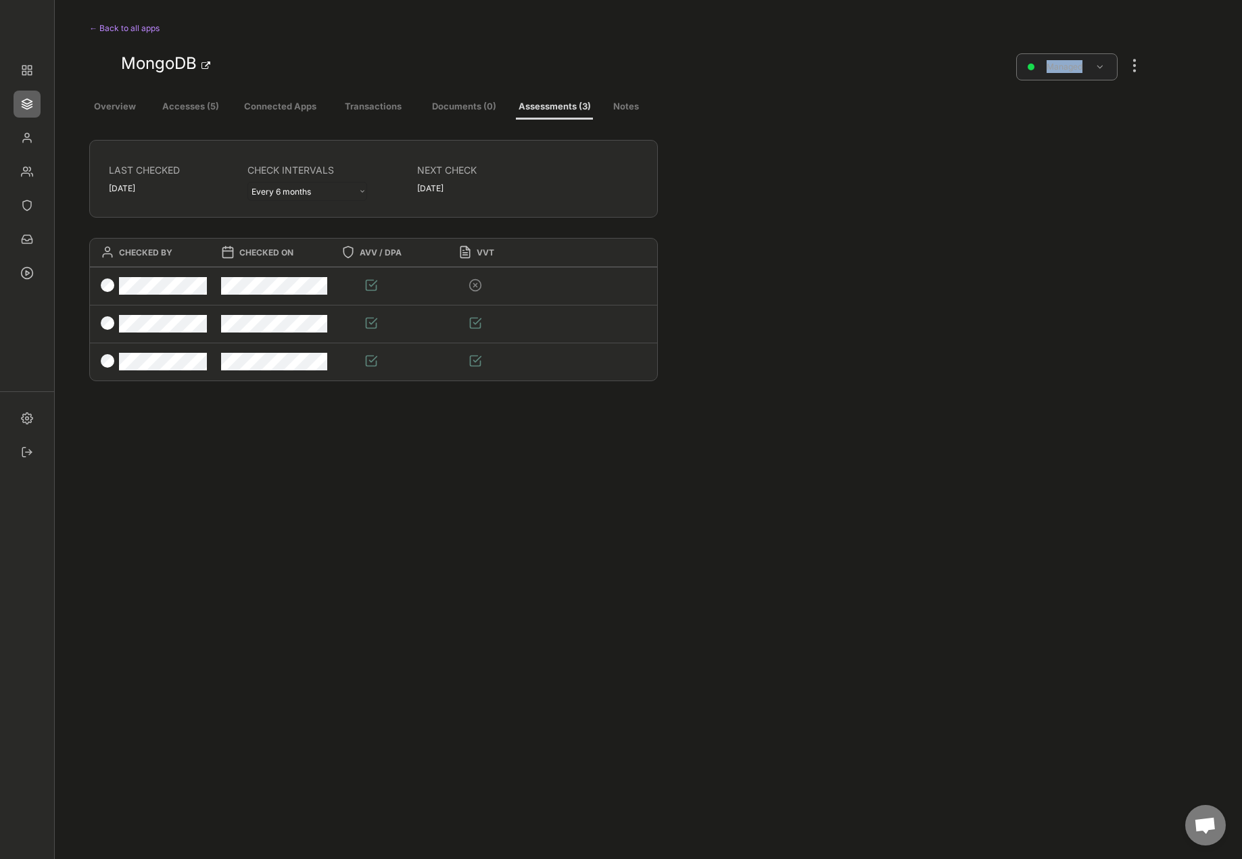
click at [1114, 66] on div "Managed" at bounding box center [1066, 66] width 101 height 27
click at [1134, 61] on div at bounding box center [1134, 59] width 18 height 30
click at [1100, 260] on div "Log an assessment" at bounding box center [1060, 260] width 91 height 12
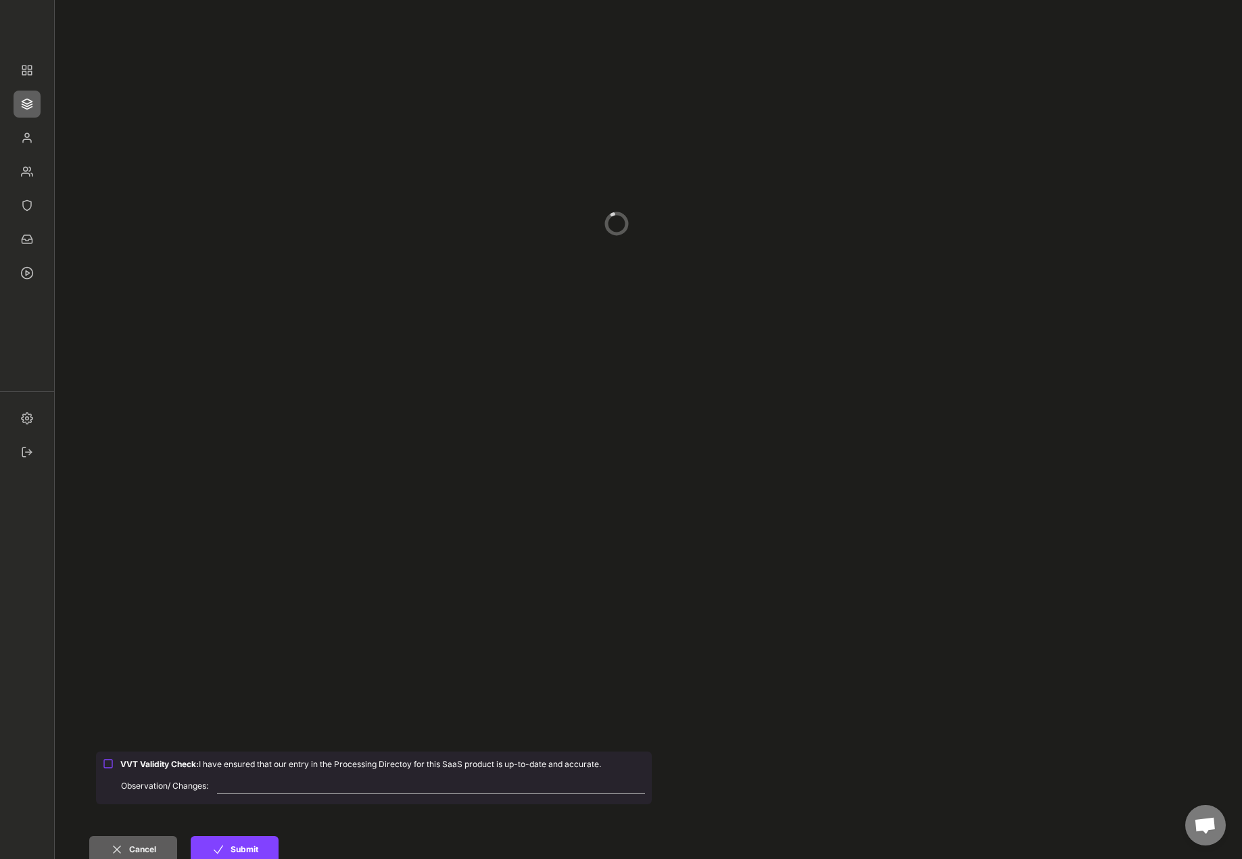
click at [106, 760] on div at bounding box center [108, 763] width 11 height 11
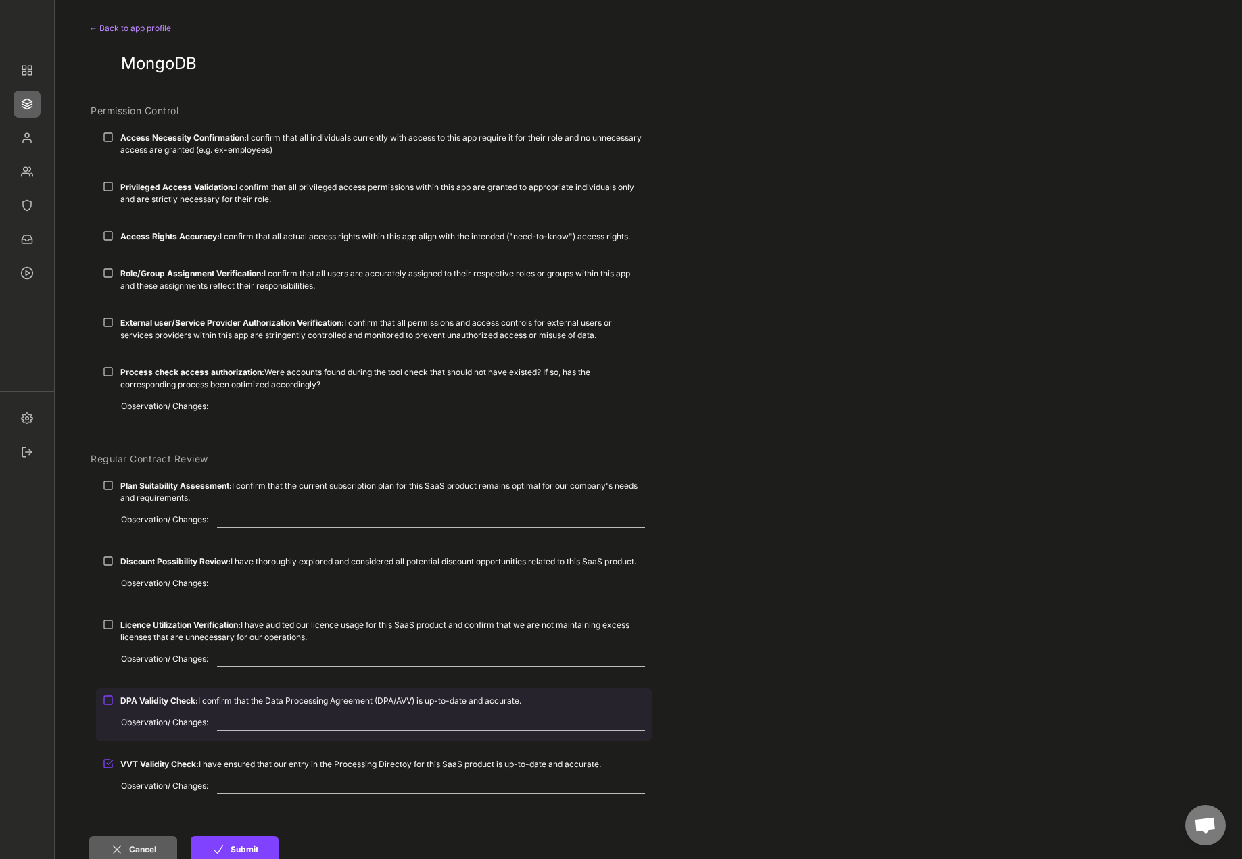
click at [132, 706] on div "DPA Validity Check: I confirm that the Data Processing Agreement (DPA/AVV) is u…" at bounding box center [382, 701] width 525 height 12
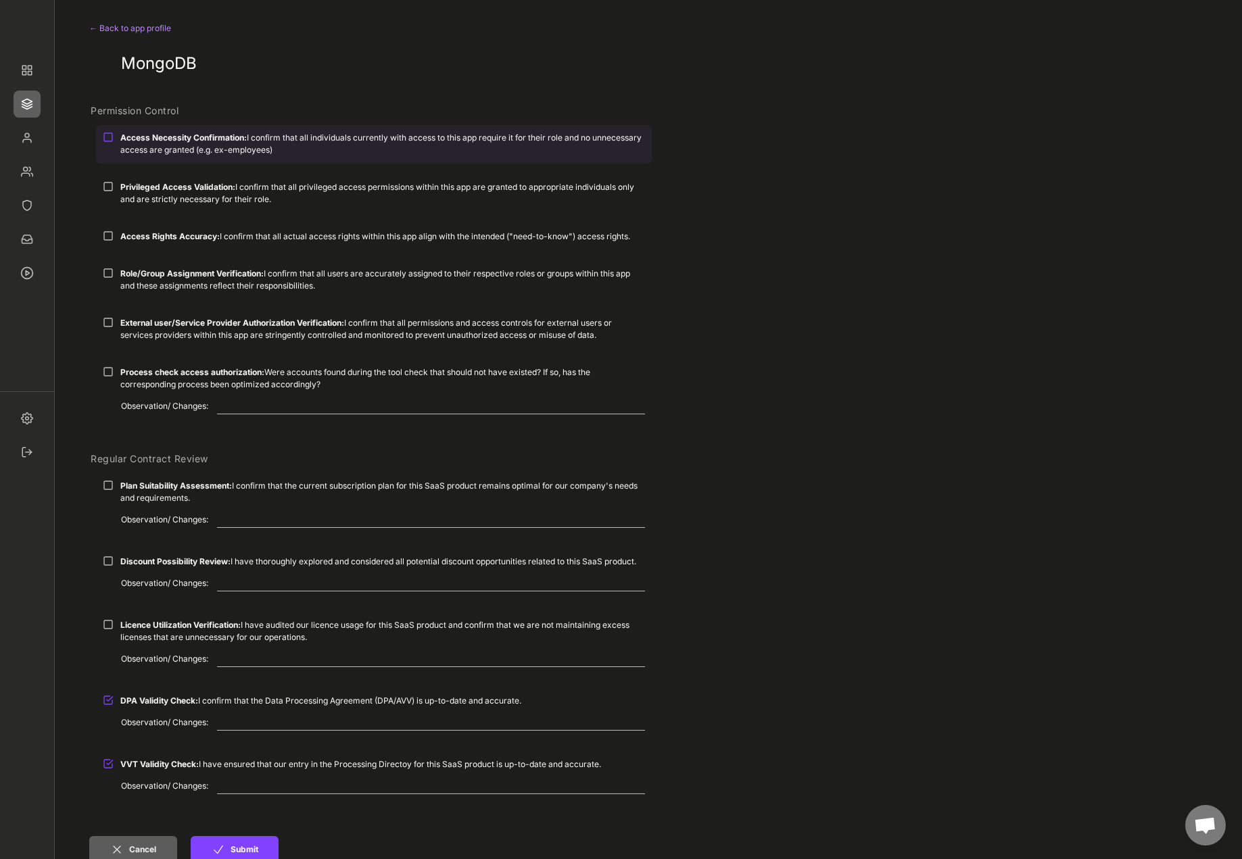
click at [174, 135] on strong "Access Necessity Confirmation:" at bounding box center [183, 137] width 126 height 10
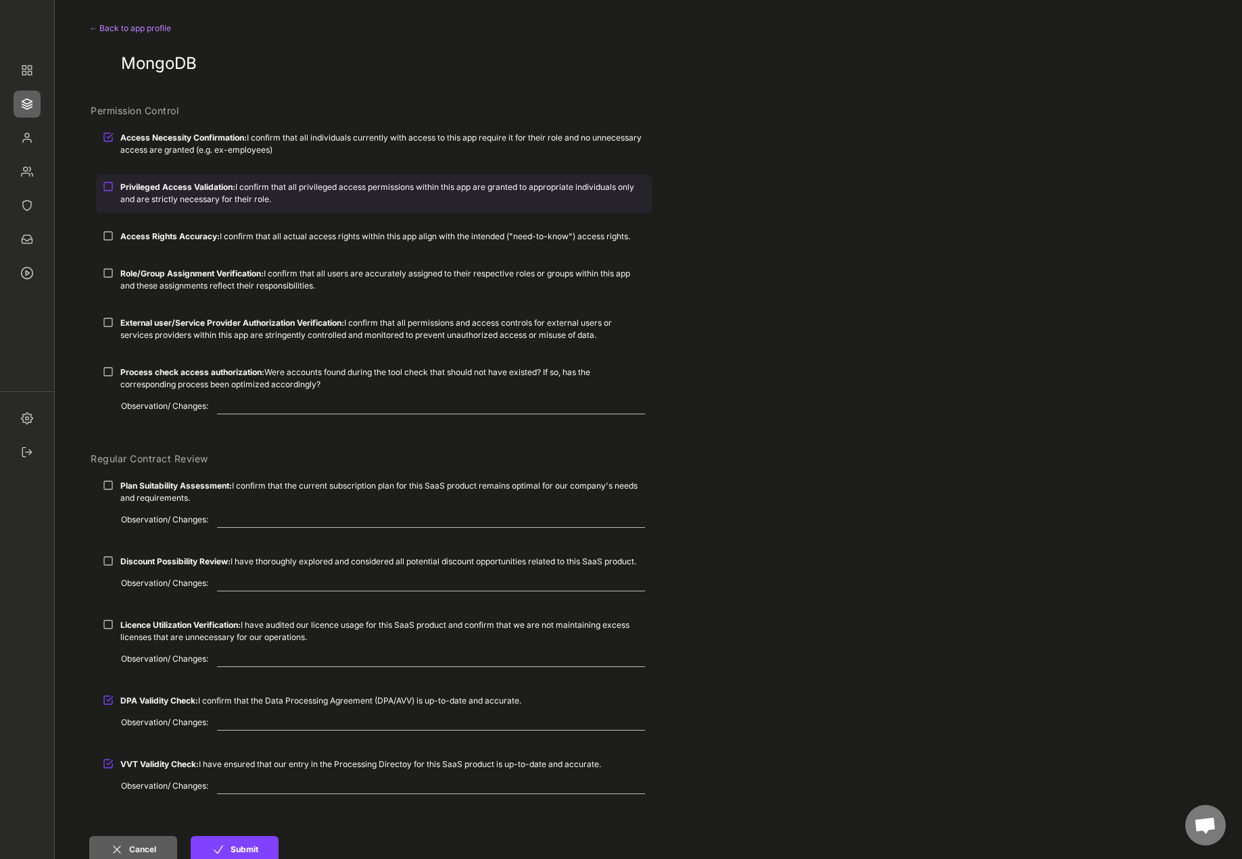
click at [178, 187] on strong "Privileged Access Validation:" at bounding box center [177, 187] width 115 height 10
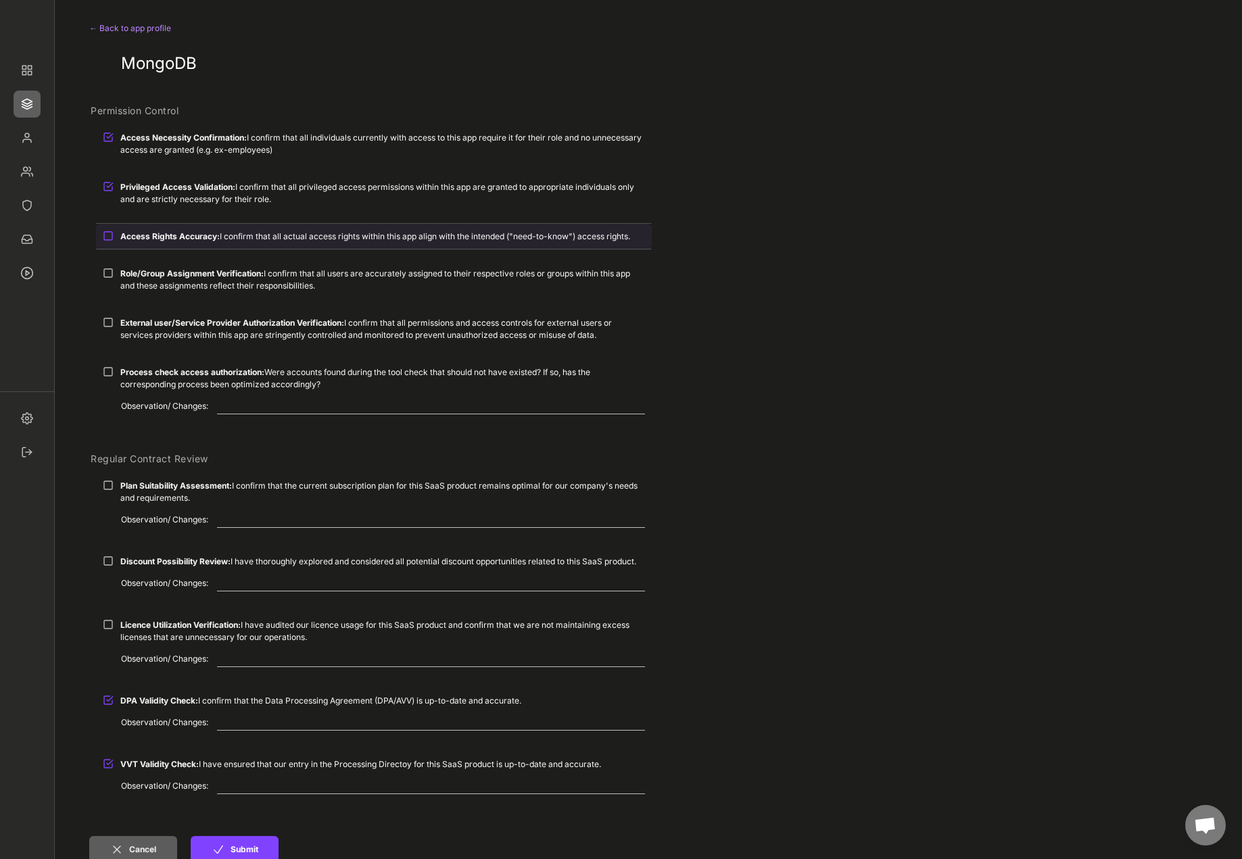
click at [164, 245] on div "Access Rights Accuracy: I confirm that all actual access rights within this app…" at bounding box center [374, 236] width 556 height 25
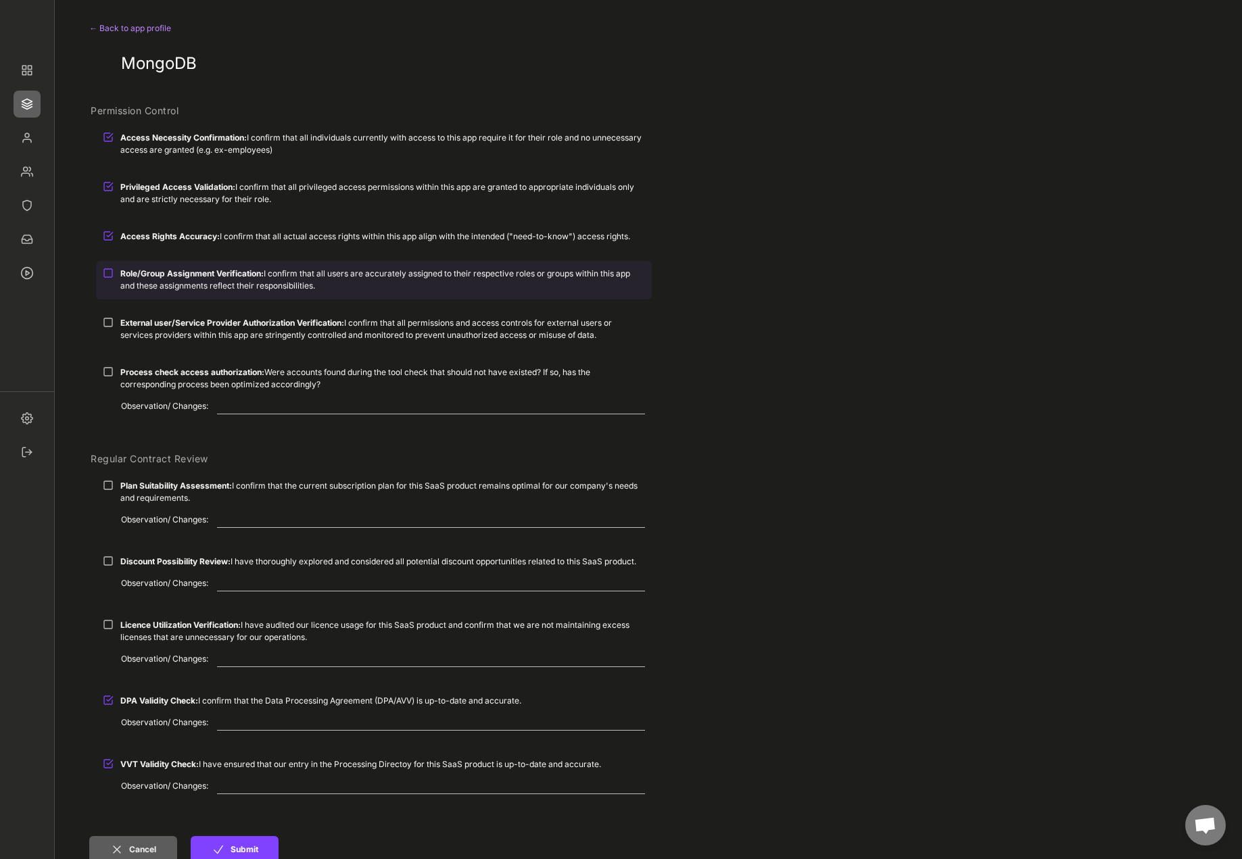
click at [168, 279] on div "Role/Group Assignment Verification: I confirm that all users are accurately ass…" at bounding box center [382, 280] width 525 height 24
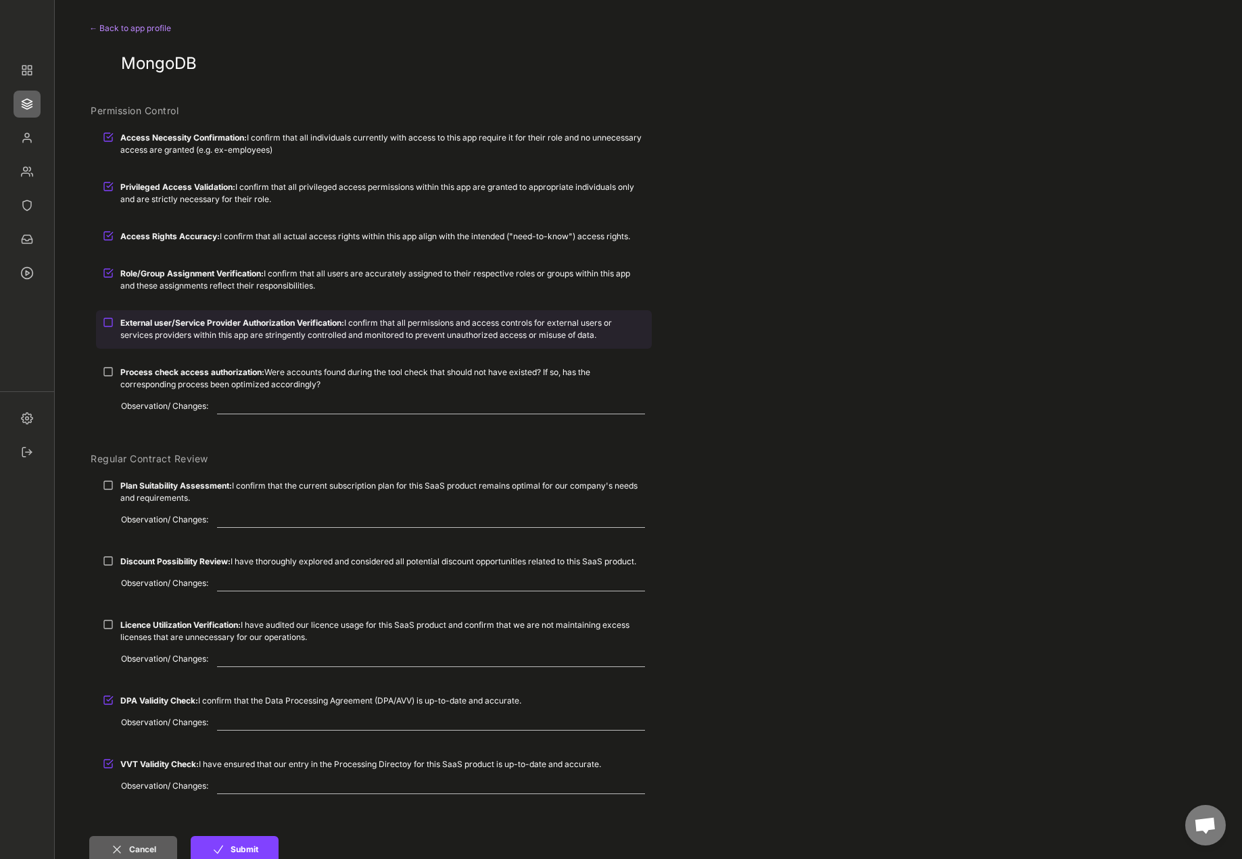
click at [170, 328] on div "External user/Service Provider Authorization Verification: I confirm that all p…" at bounding box center [382, 329] width 525 height 24
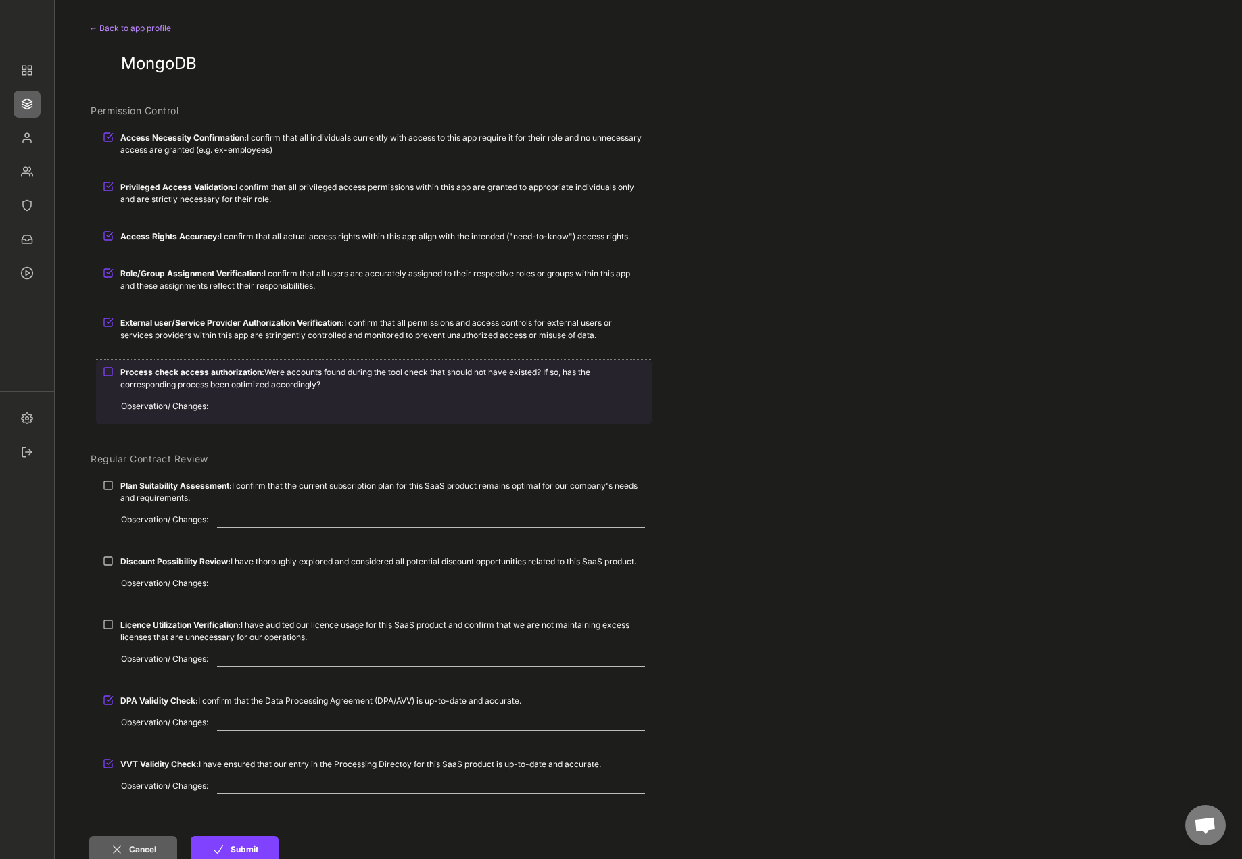
click at [176, 374] on strong "Process check access authorization:" at bounding box center [192, 372] width 144 height 10
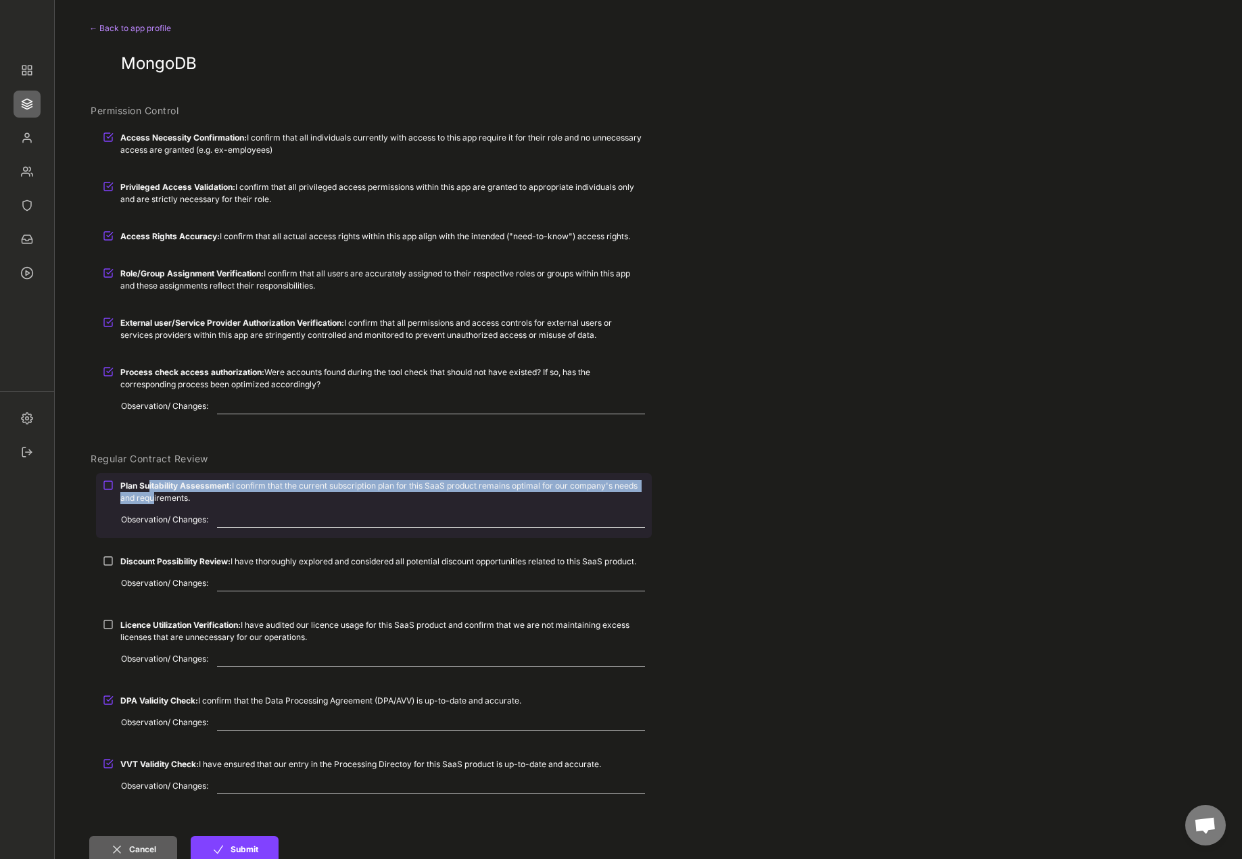
click at [150, 485] on div "Plan Suitability Assessment: I confirm that the current subscription plan for t…" at bounding box center [382, 492] width 525 height 24
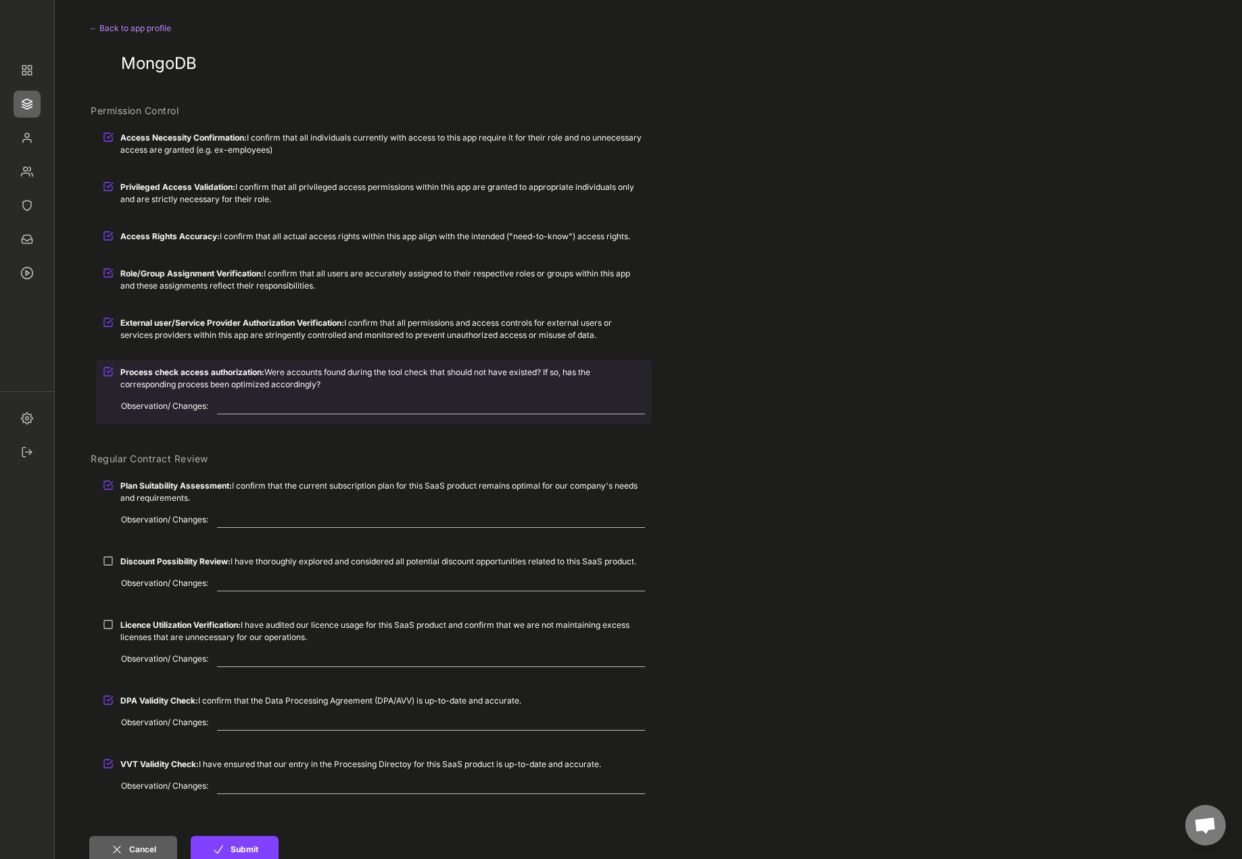
click at [290, 408] on textarea at bounding box center [431, 406] width 428 height 16
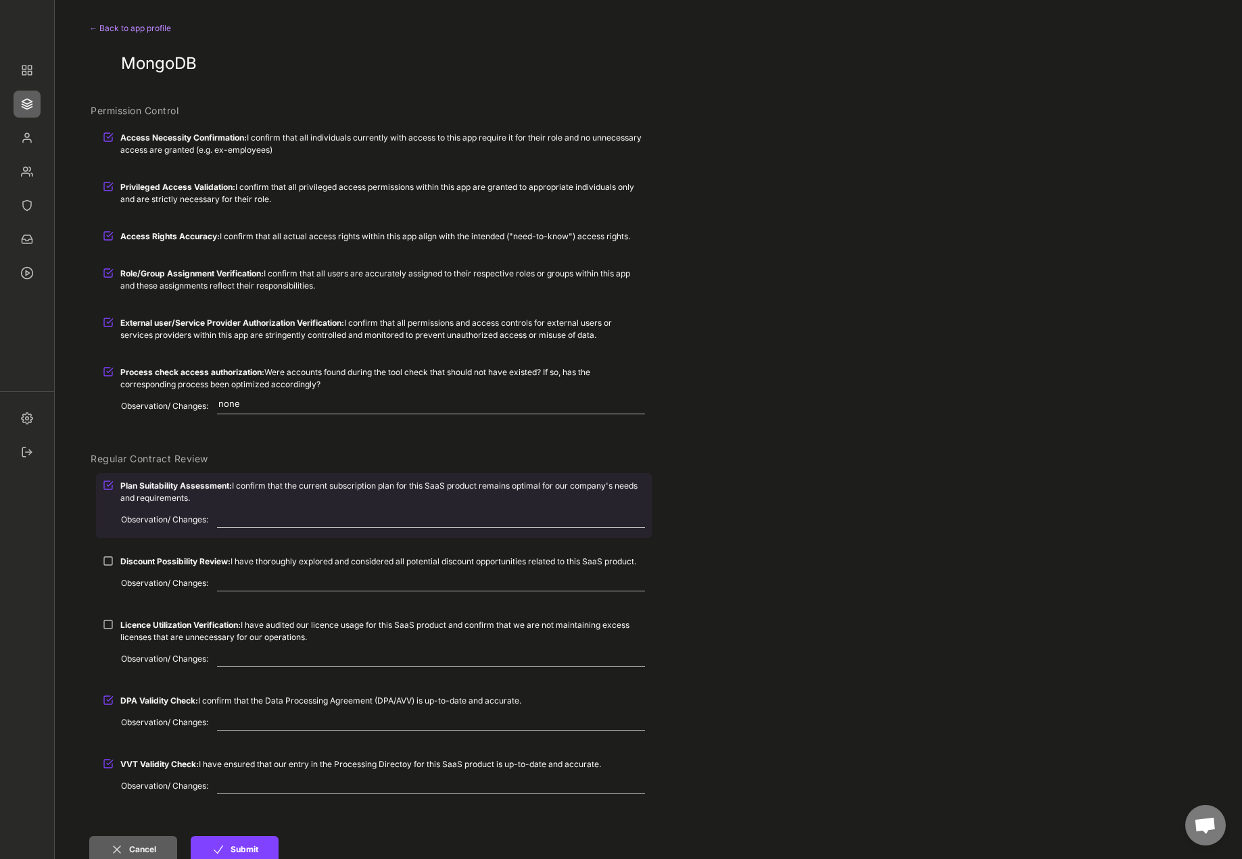
type textarea "none"
click at [323, 518] on textarea at bounding box center [431, 520] width 428 height 16
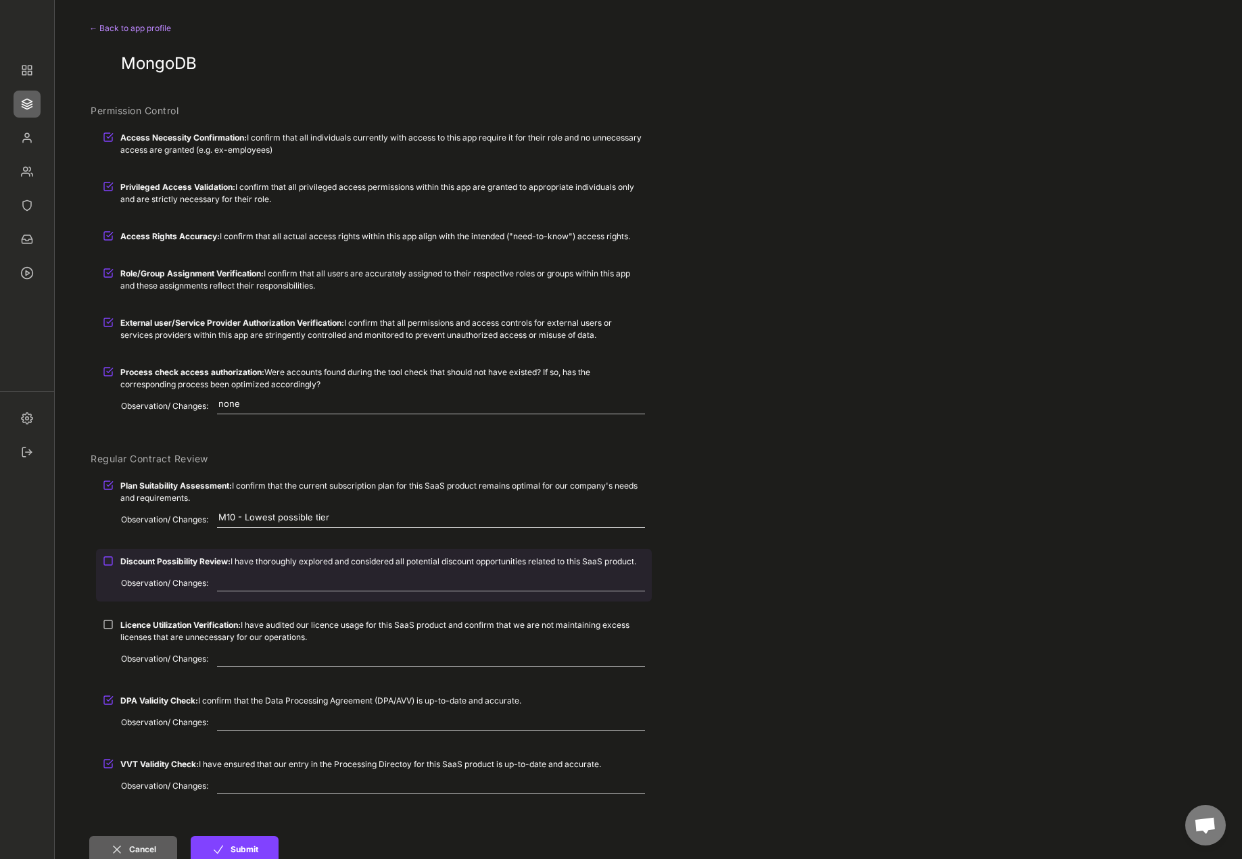
type textarea "M10 - Lowest possible tier"
click at [177, 574] on div "Discount Possibility Review: I have thoroughly explored and considered all pote…" at bounding box center [374, 575] width 556 height 53
click at [168, 567] on div "Discount Possibility Review: I have thoroughly explored and considered all pote…" at bounding box center [374, 561] width 556 height 25
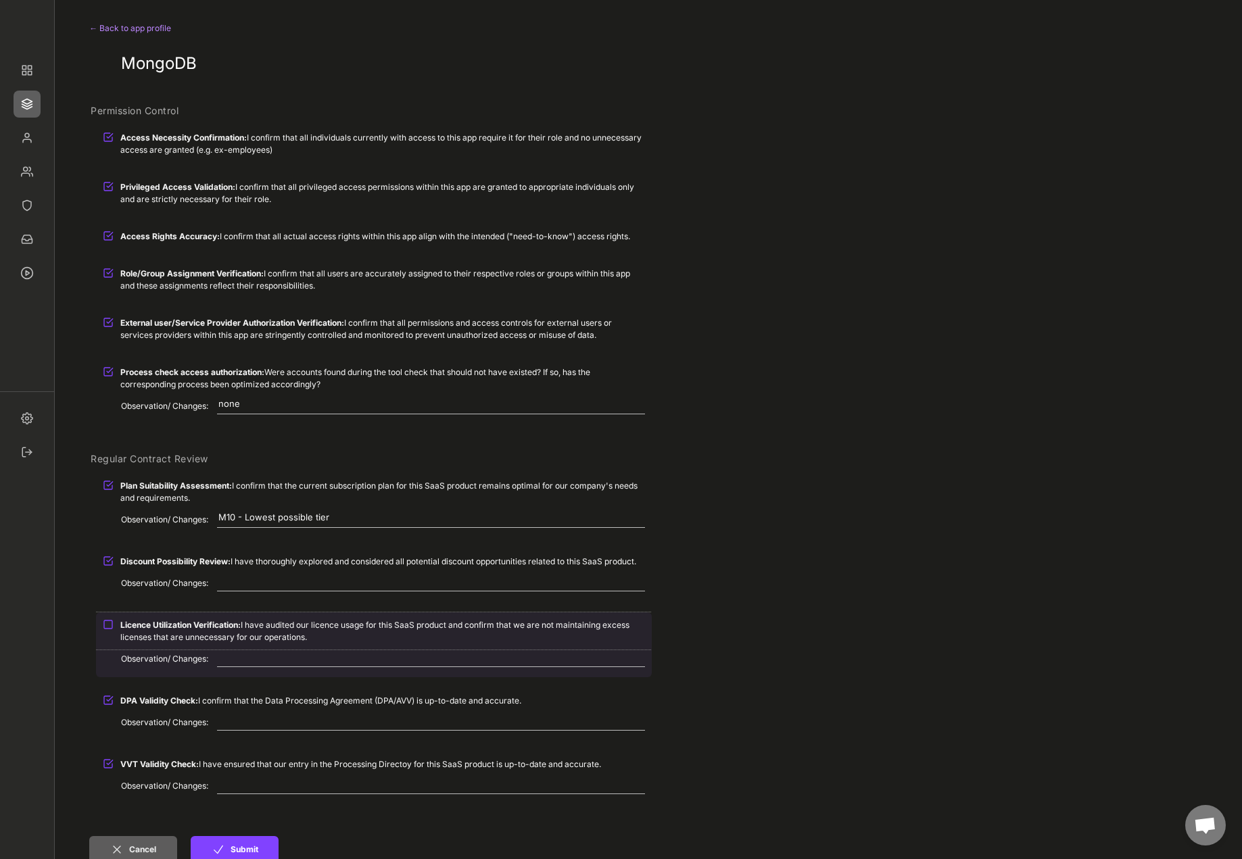
click at [112, 631] on div "Licence Utilization Verification: I have audited our licence usage for this Saa…" at bounding box center [374, 630] width 556 height 37
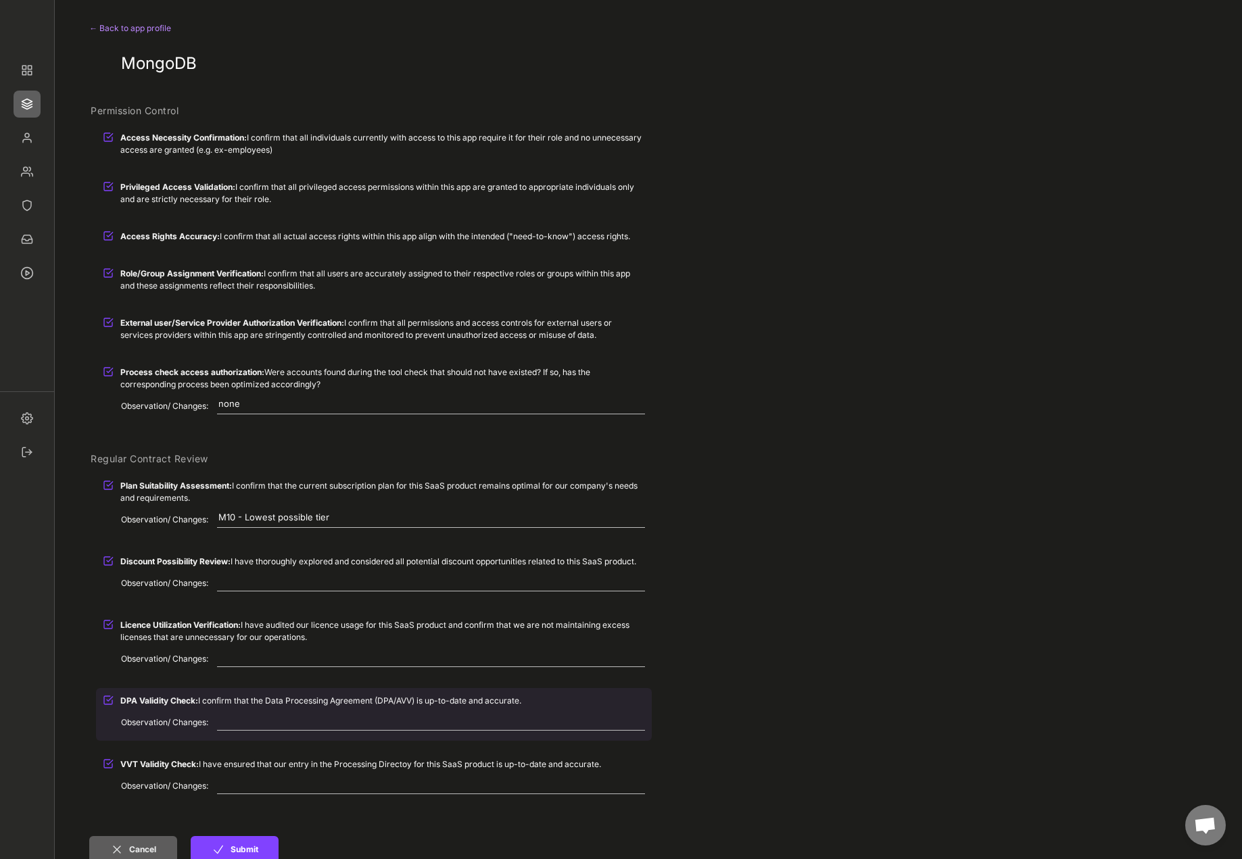
drag, startPoint x: 549, startPoint y: 740, endPoint x: 923, endPoint y: 754, distance: 374.1
click at [923, 754] on div "Regular Contract Review Plan Suitability Assessment: I confirm that the current…" at bounding box center [616, 629] width 1055 height 380
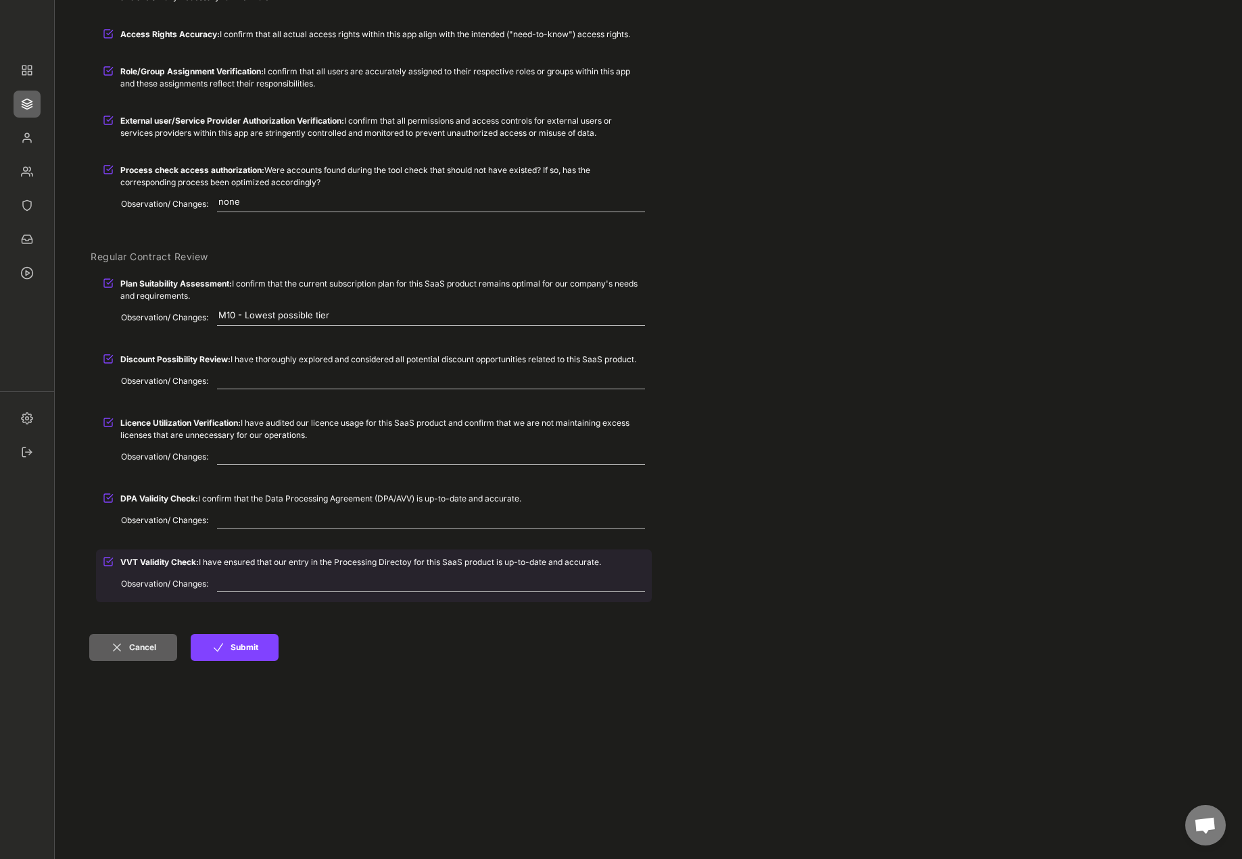
scroll to position [203, 0]
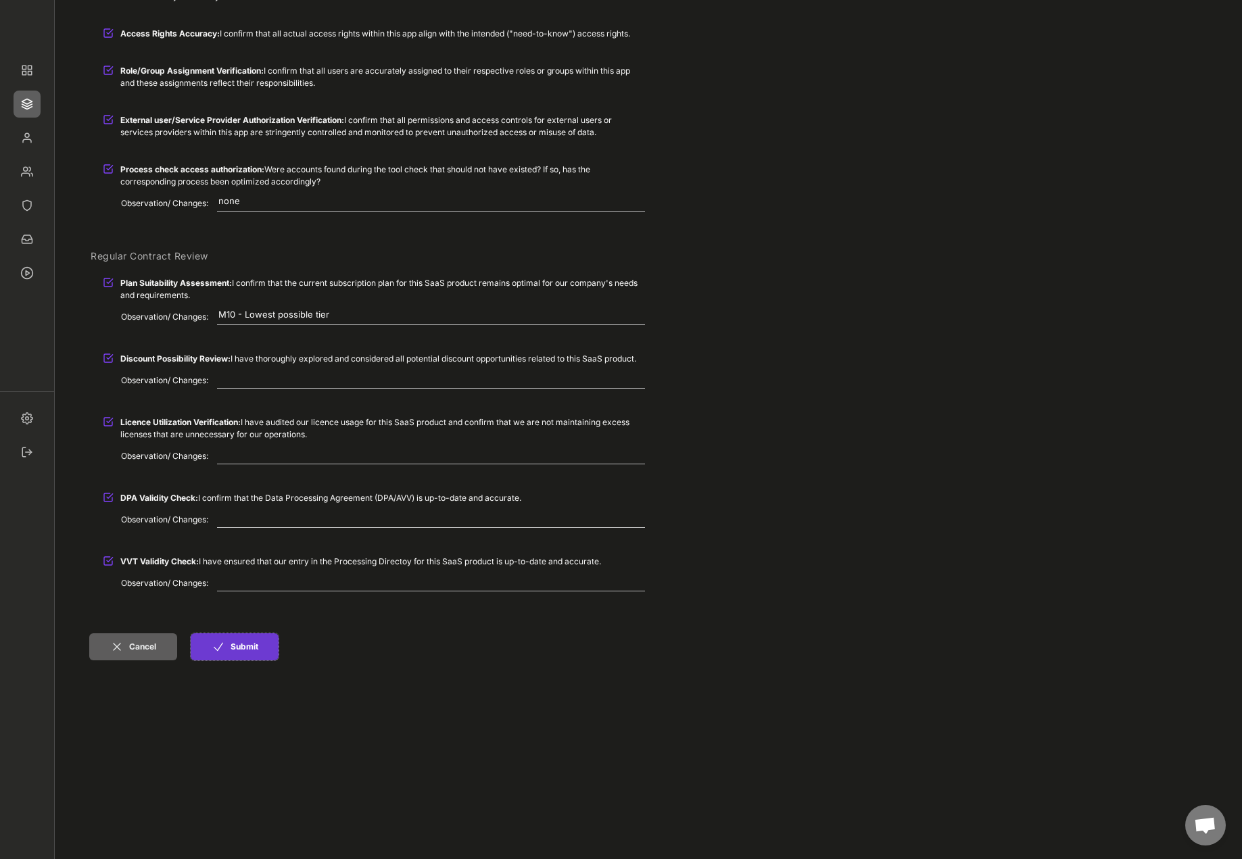
click at [247, 648] on button "Submit" at bounding box center [235, 646] width 88 height 27
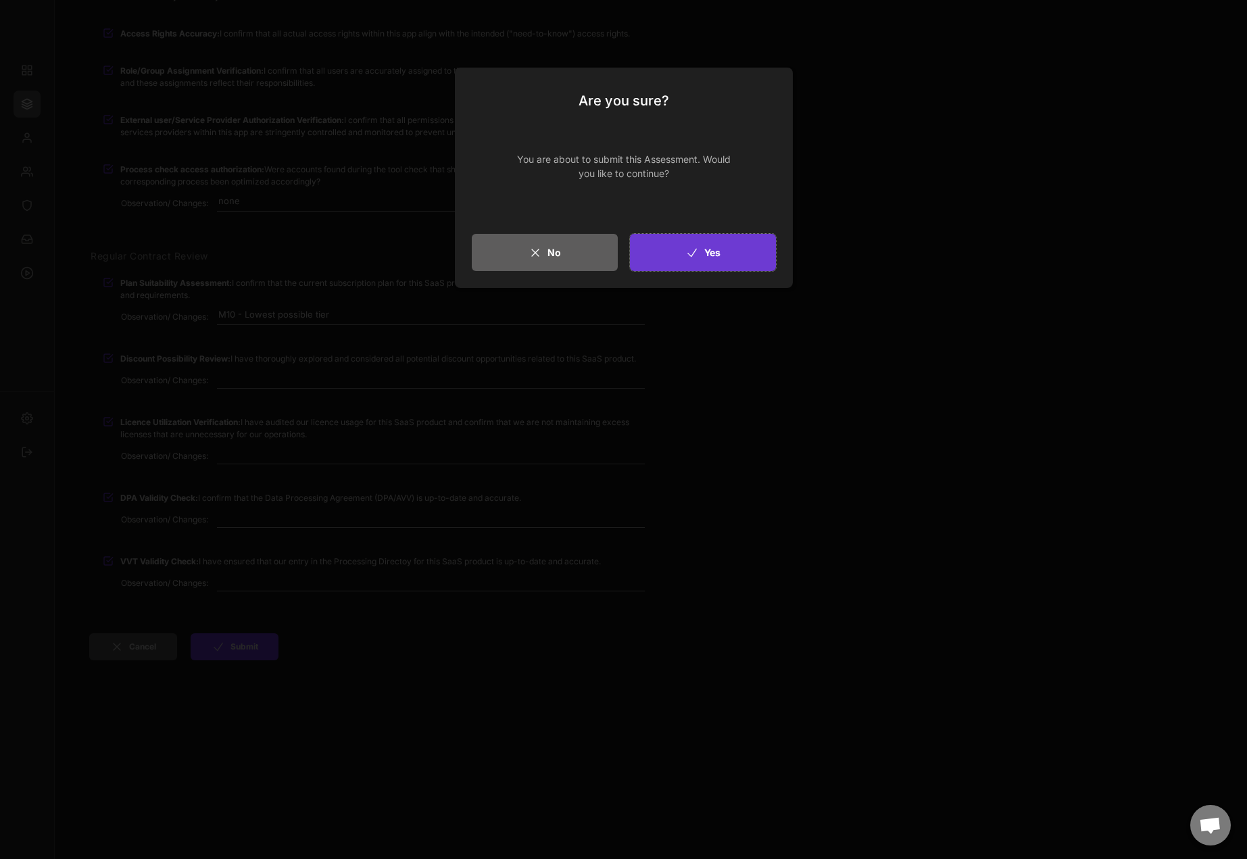
click at [717, 237] on button "Yes" at bounding box center [703, 252] width 146 height 37
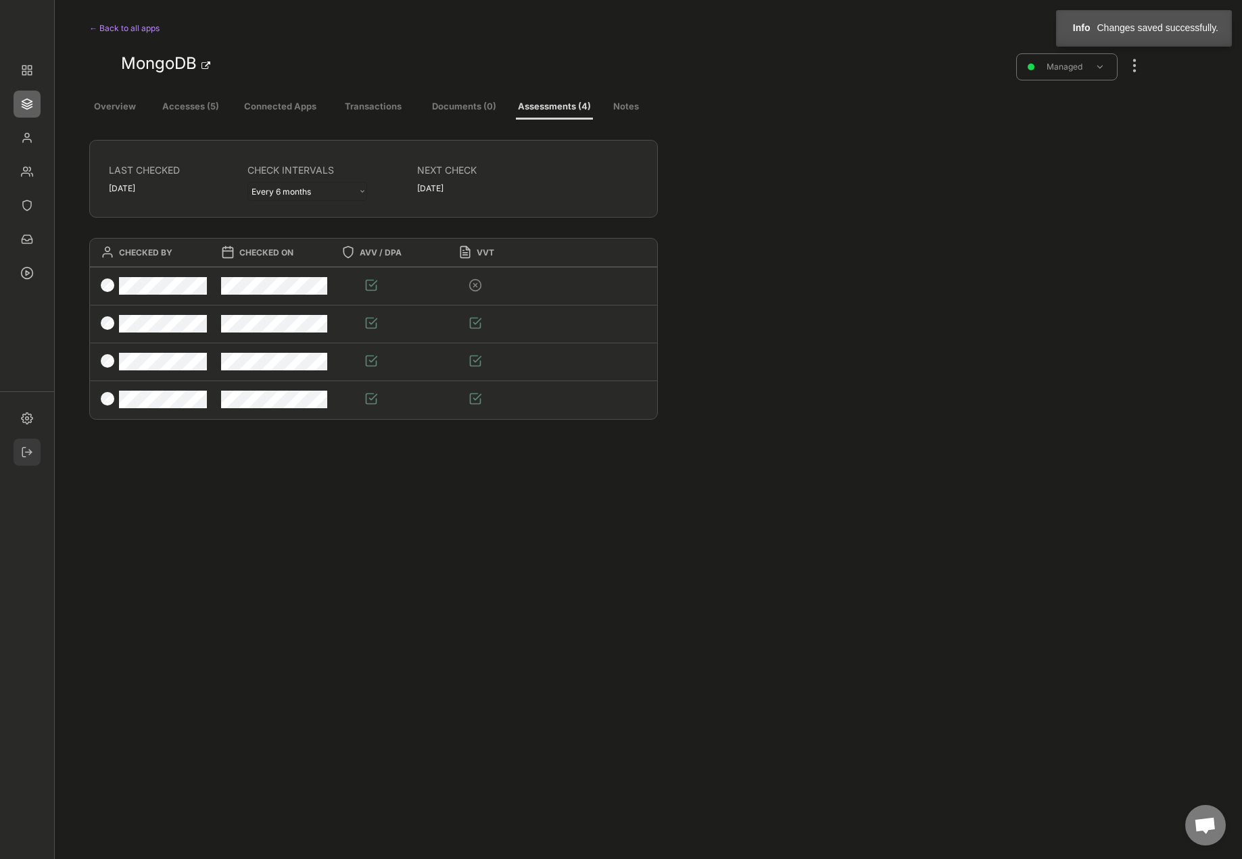
click at [32, 442] on img at bounding box center [27, 452] width 27 height 27
